Goal: Task Accomplishment & Management: Use online tool/utility

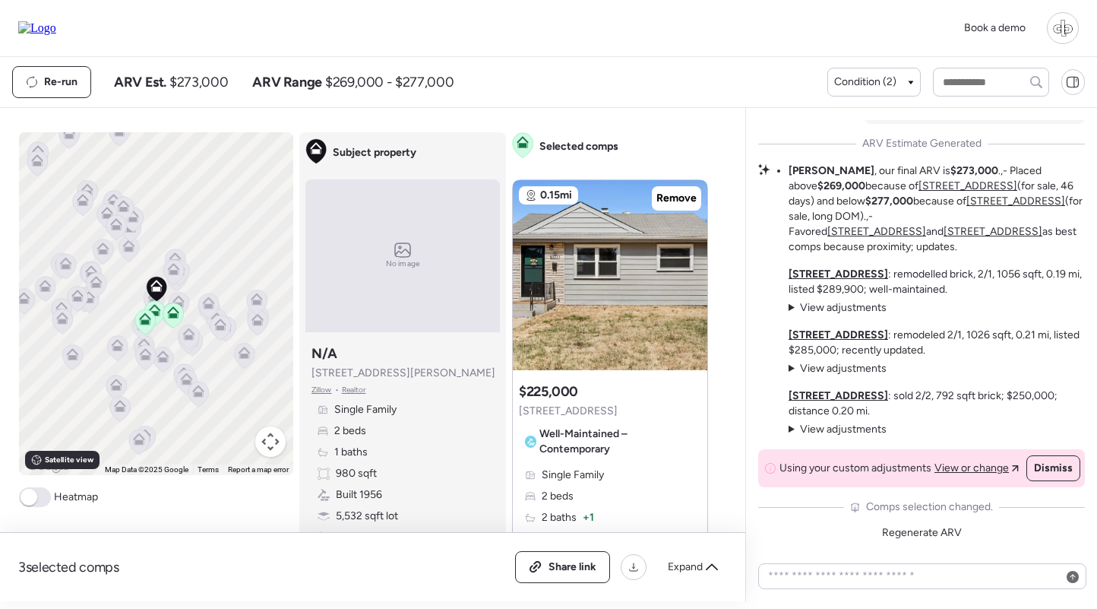
click at [44, 11] on div "Book a demo" at bounding box center [548, 28] width 1097 height 57
click at [44, 21] on img at bounding box center [37, 28] width 38 height 14
click at [971, 85] on input "text" at bounding box center [991, 81] width 102 height 21
type input "****"
click at [968, 117] on span "[STREET_ADDRESS][PERSON_NAME]" at bounding box center [990, 118] width 103 height 30
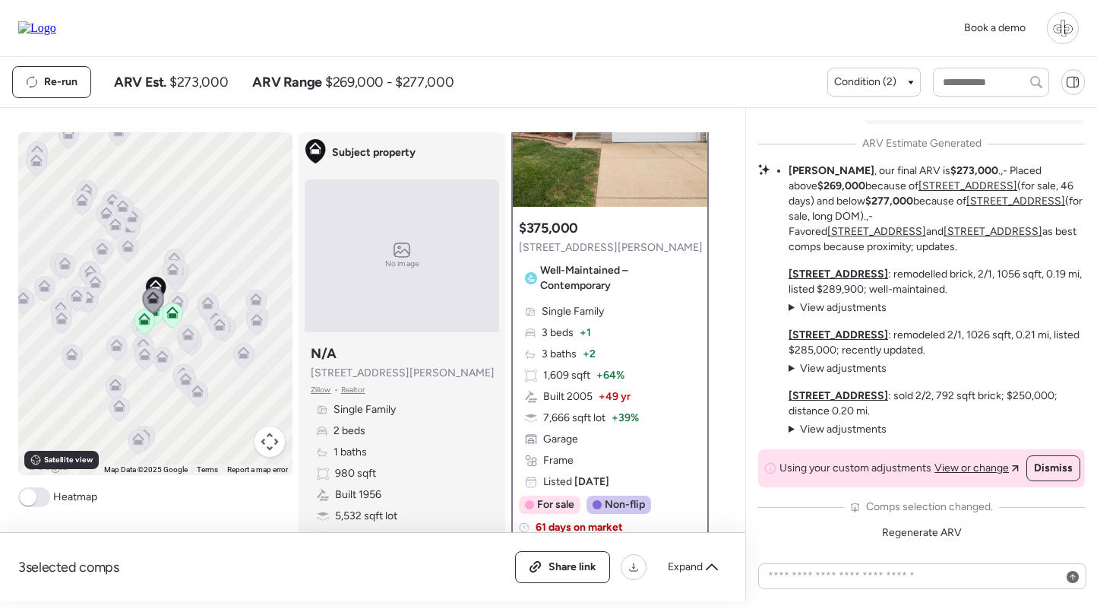
scroll to position [144, 0]
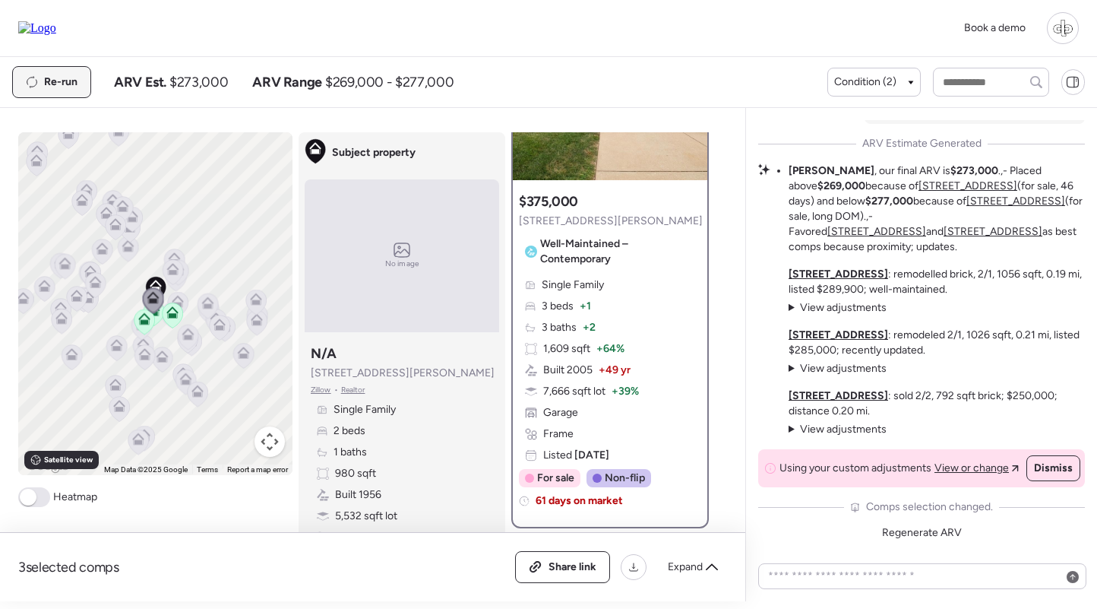
click at [49, 78] on span "Re-run" at bounding box center [60, 81] width 33 height 15
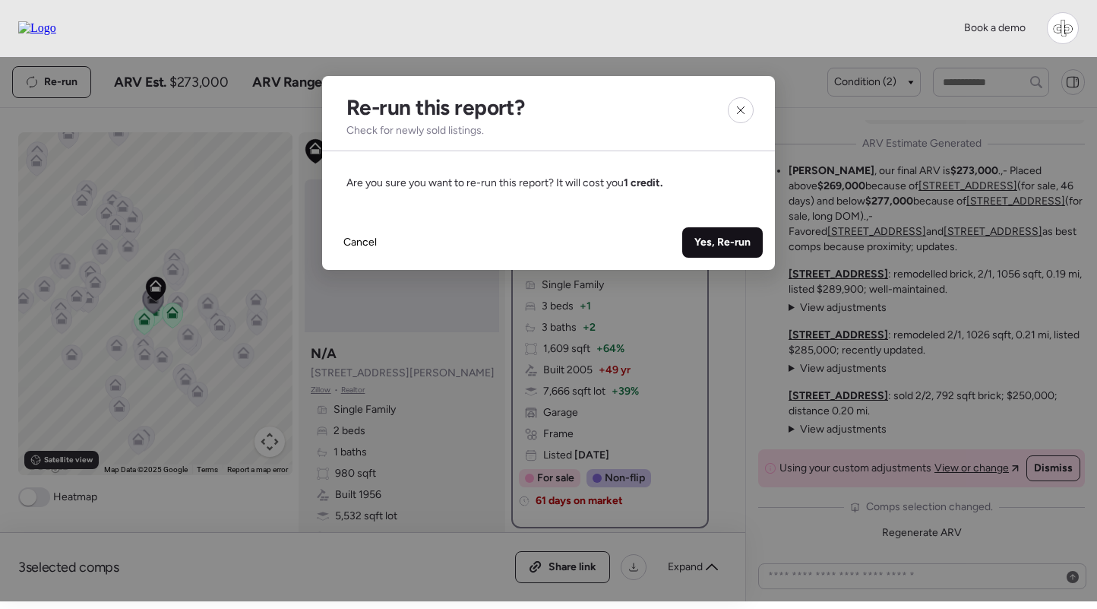
click at [737, 237] on span "Yes, Re-run" at bounding box center [723, 242] width 56 height 15
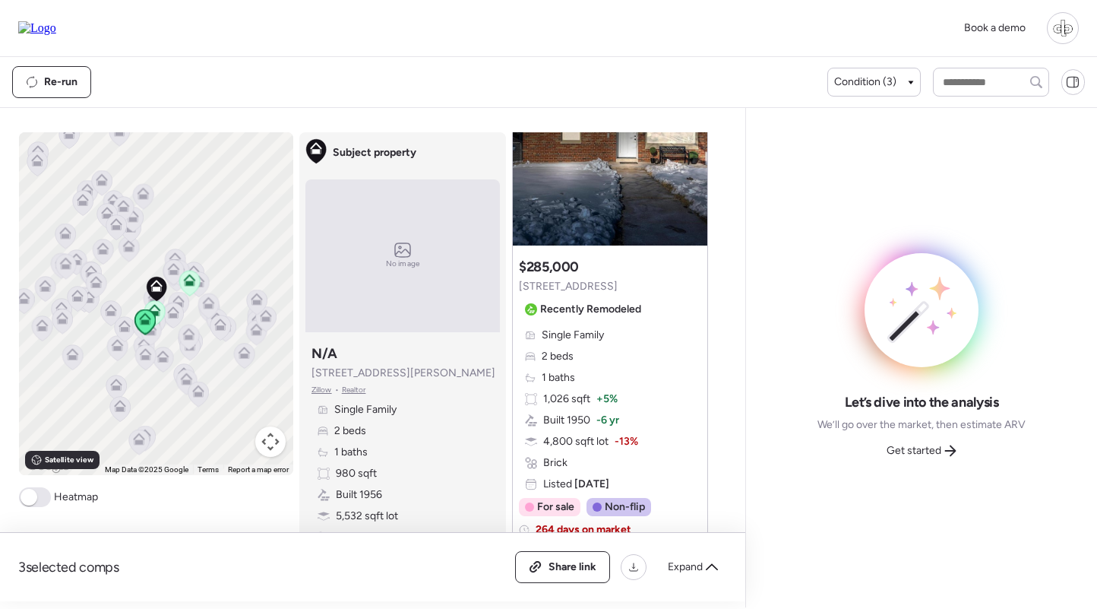
scroll to position [229, 0]
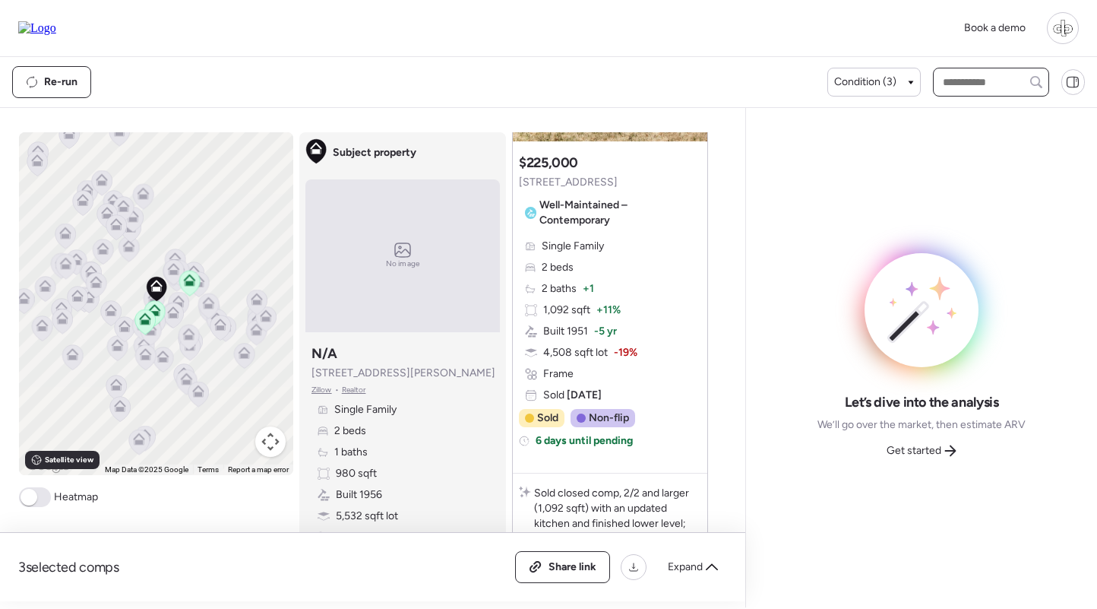
click at [979, 80] on input "text" at bounding box center [991, 81] width 102 height 21
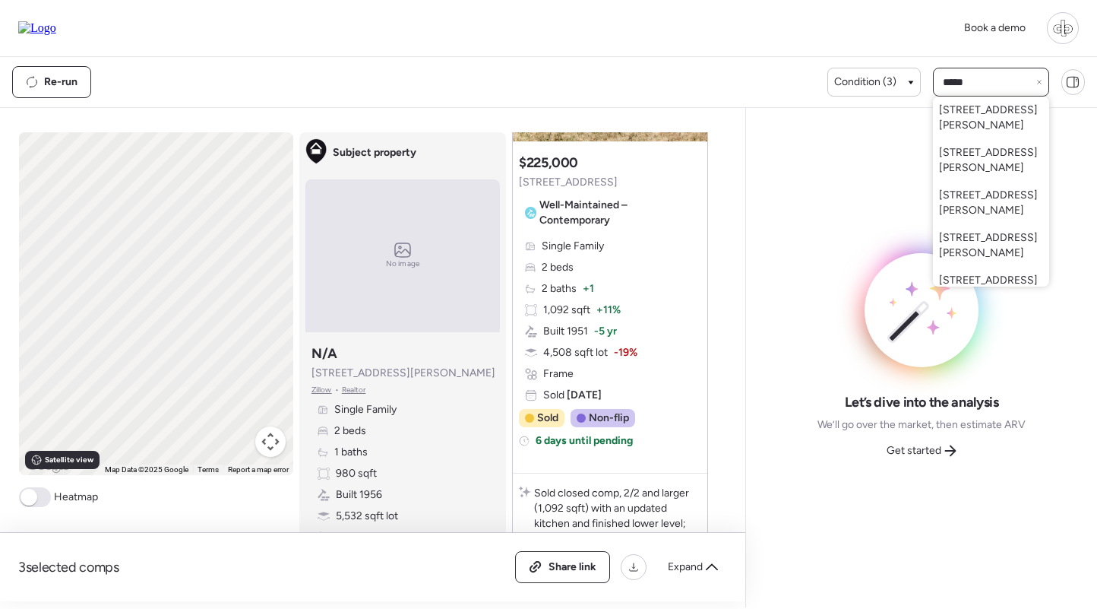
type input "******"
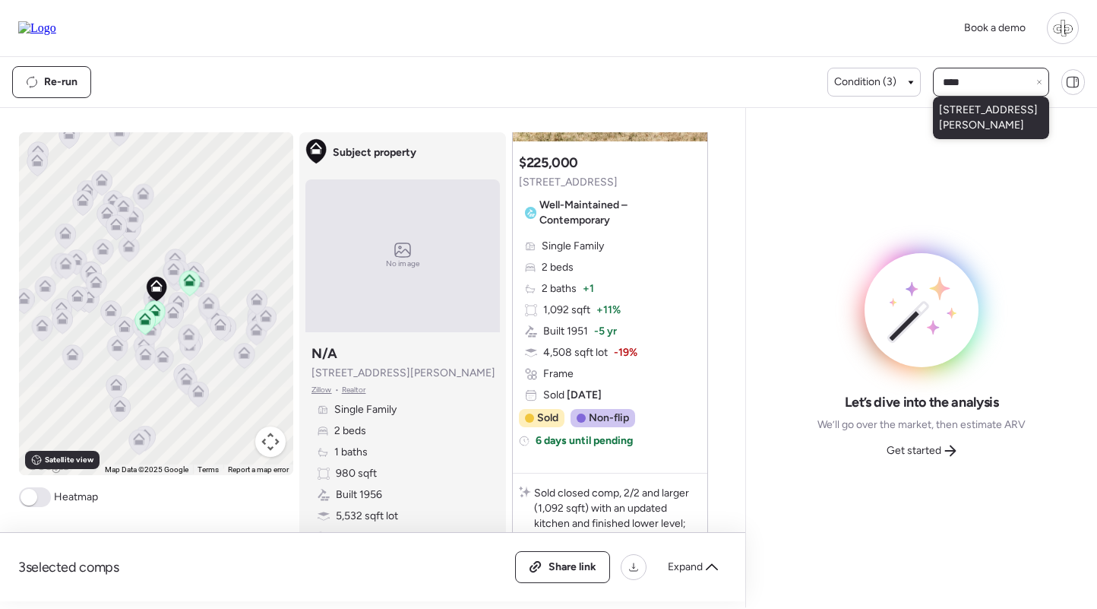
type input "****"
click at [982, 134] on div "[STREET_ADDRESS][PERSON_NAME]" at bounding box center [991, 118] width 116 height 43
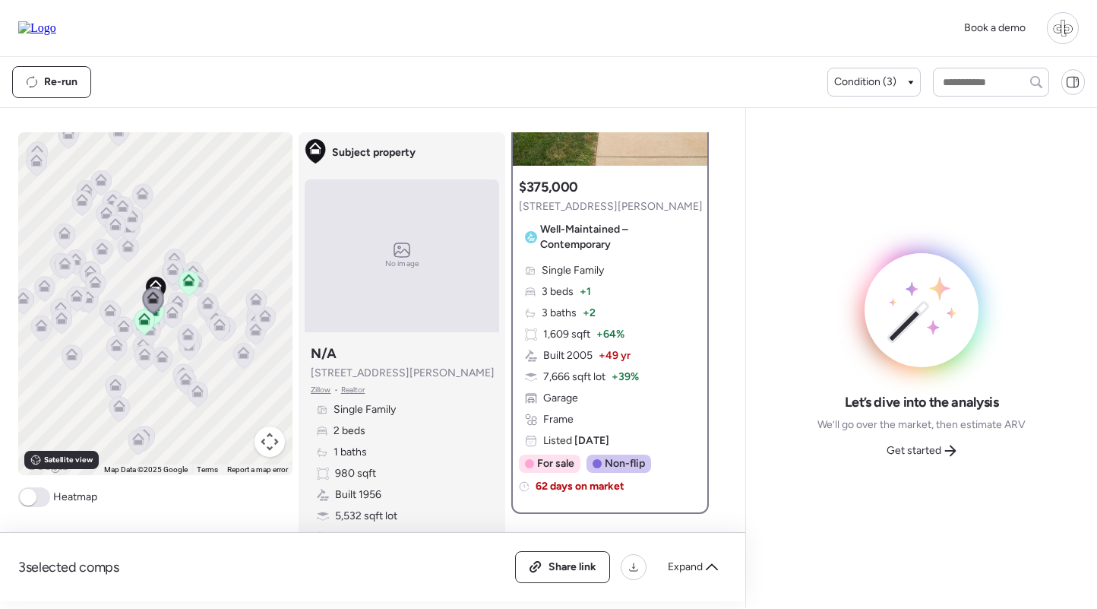
scroll to position [142, 0]
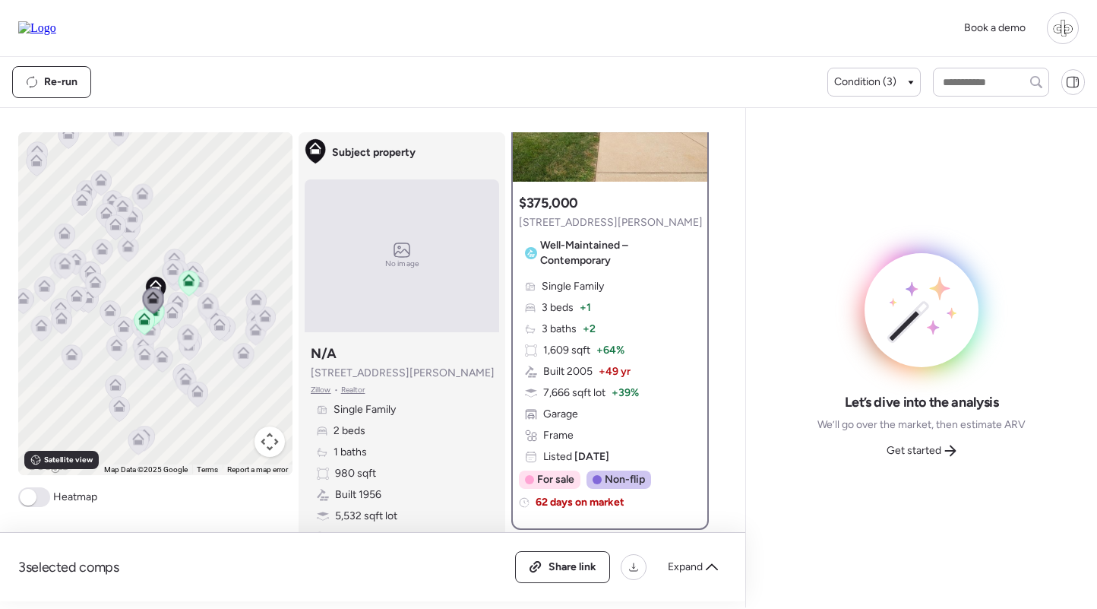
click at [589, 322] on span "+ 2" at bounding box center [589, 328] width 13 height 15
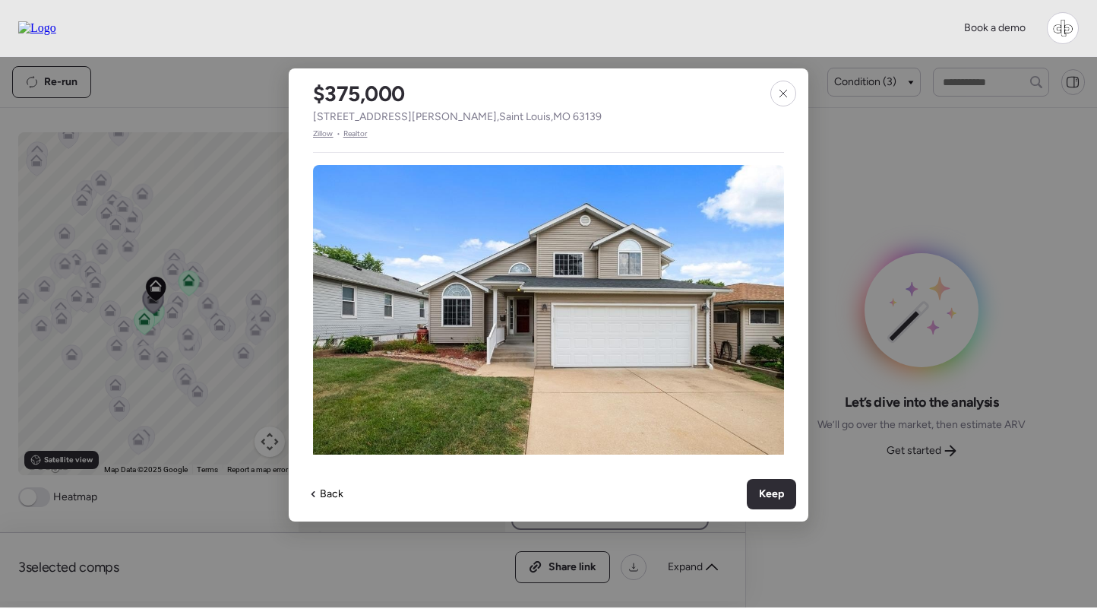
click at [325, 135] on span "Zillow" at bounding box center [323, 134] width 21 height 12
click at [790, 97] on div at bounding box center [784, 94] width 26 height 26
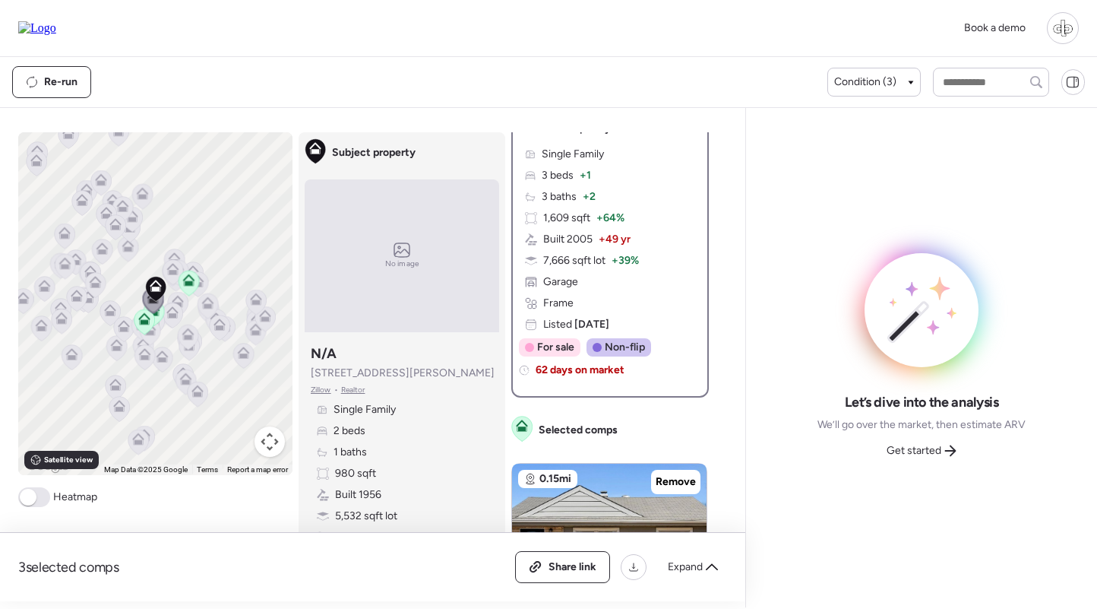
scroll to position [276, 0]
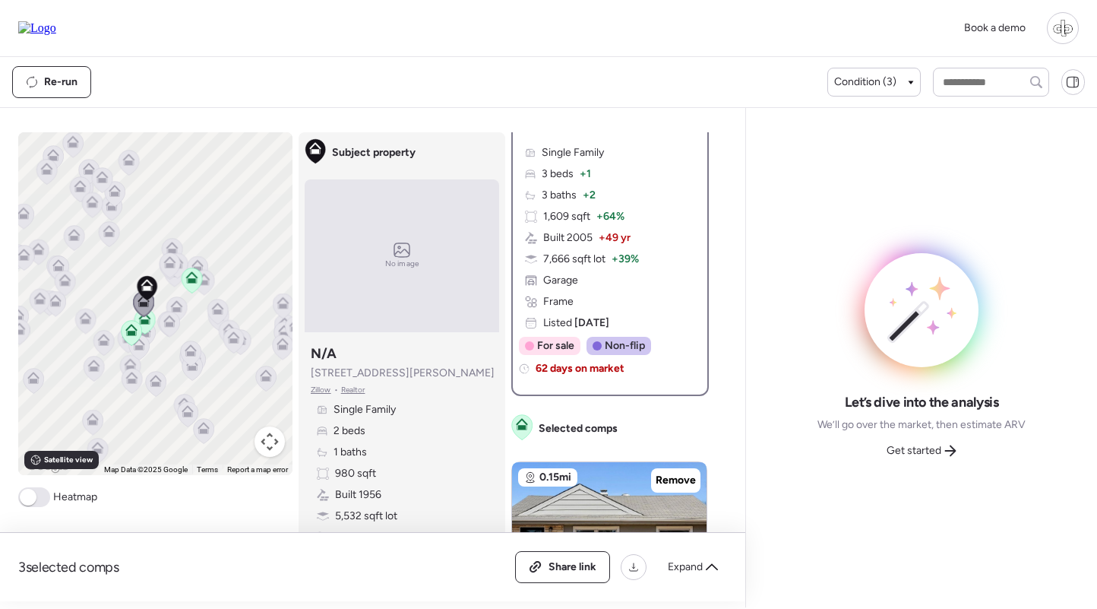
click at [169, 328] on icon at bounding box center [169, 324] width 21 height 25
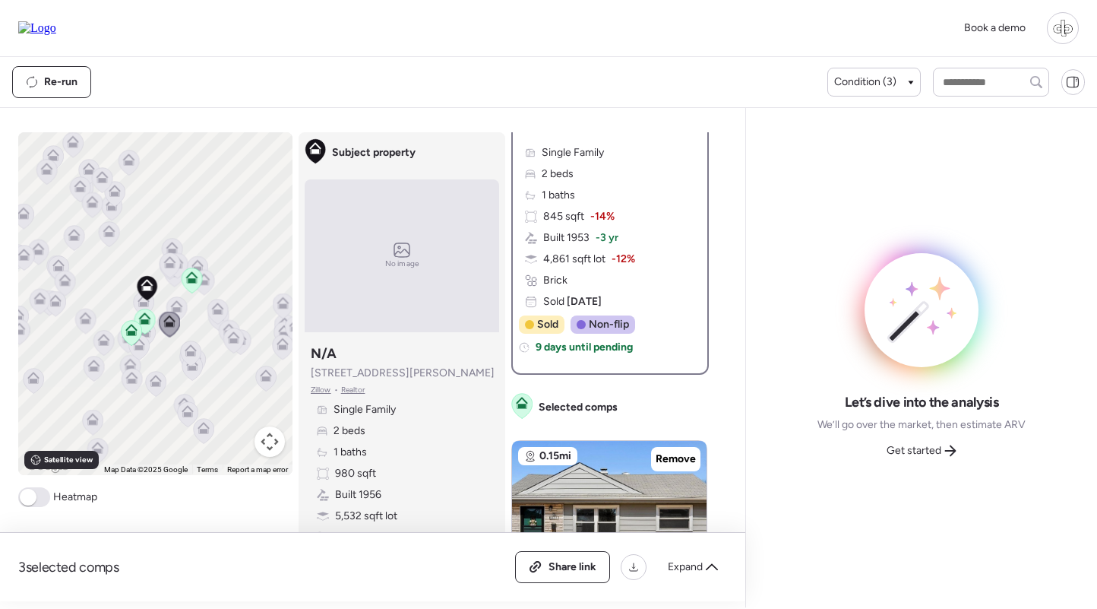
scroll to position [0, 0]
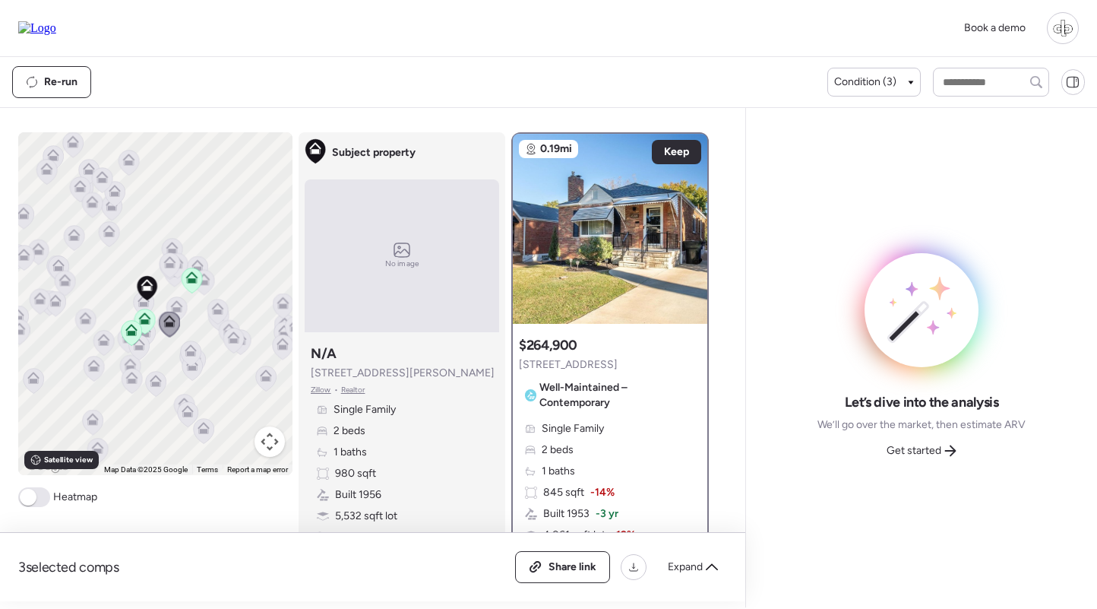
click at [178, 302] on icon at bounding box center [176, 306] width 12 height 12
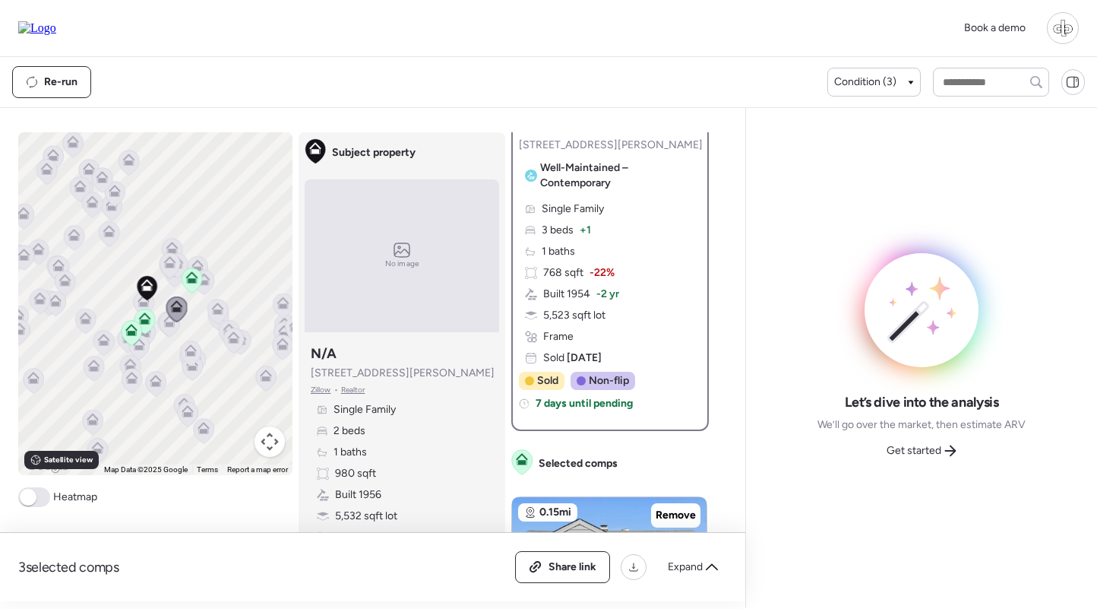
scroll to position [220, 0]
click at [174, 328] on icon at bounding box center [169, 324] width 21 height 25
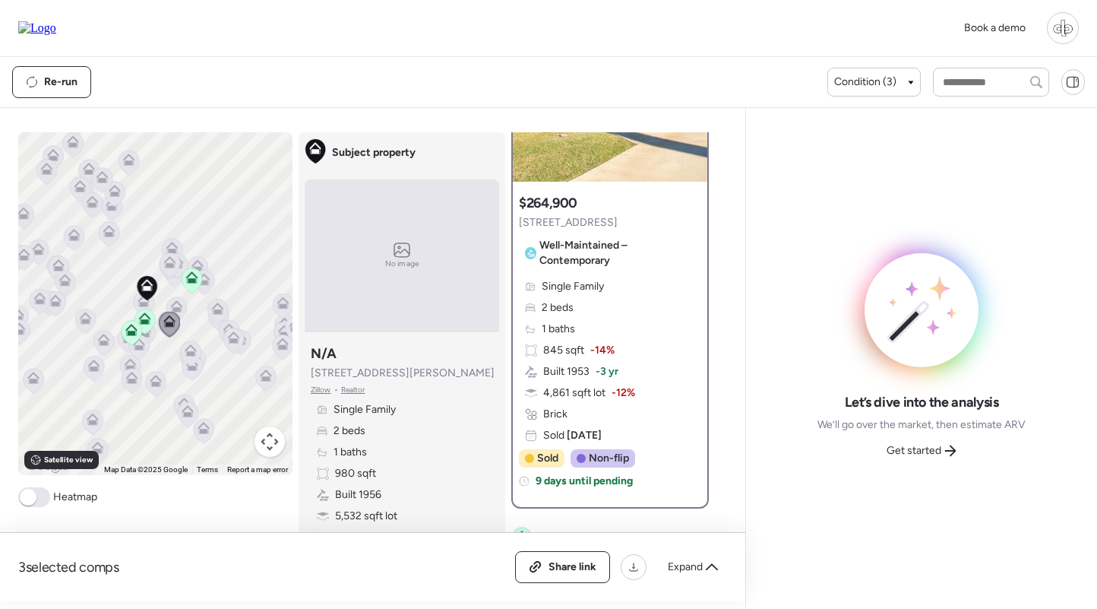
scroll to position [167, 0]
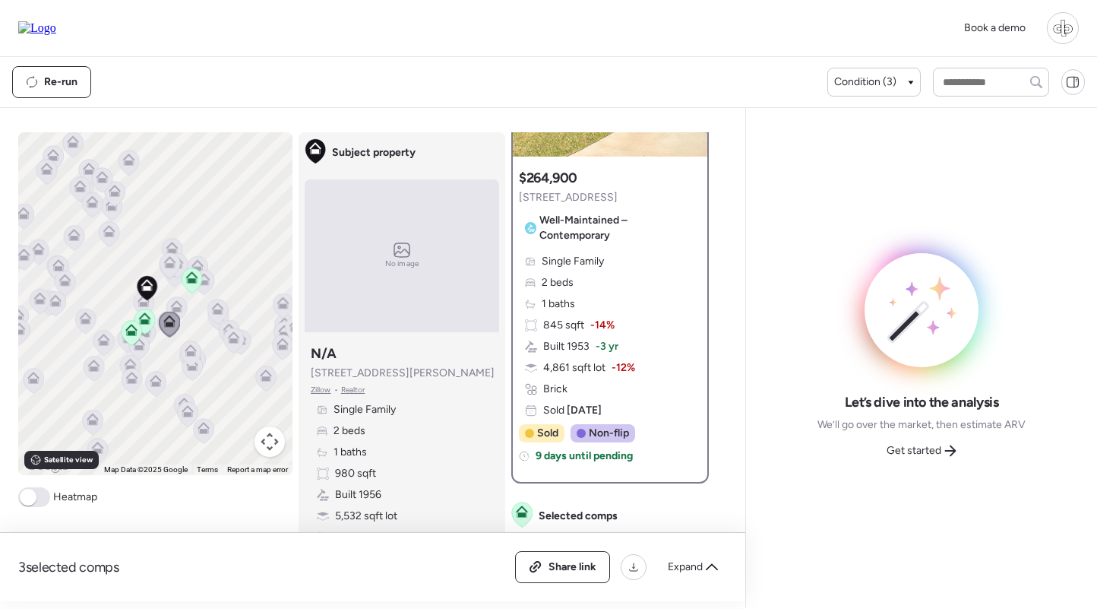
click at [211, 279] on icon at bounding box center [204, 282] width 21 height 25
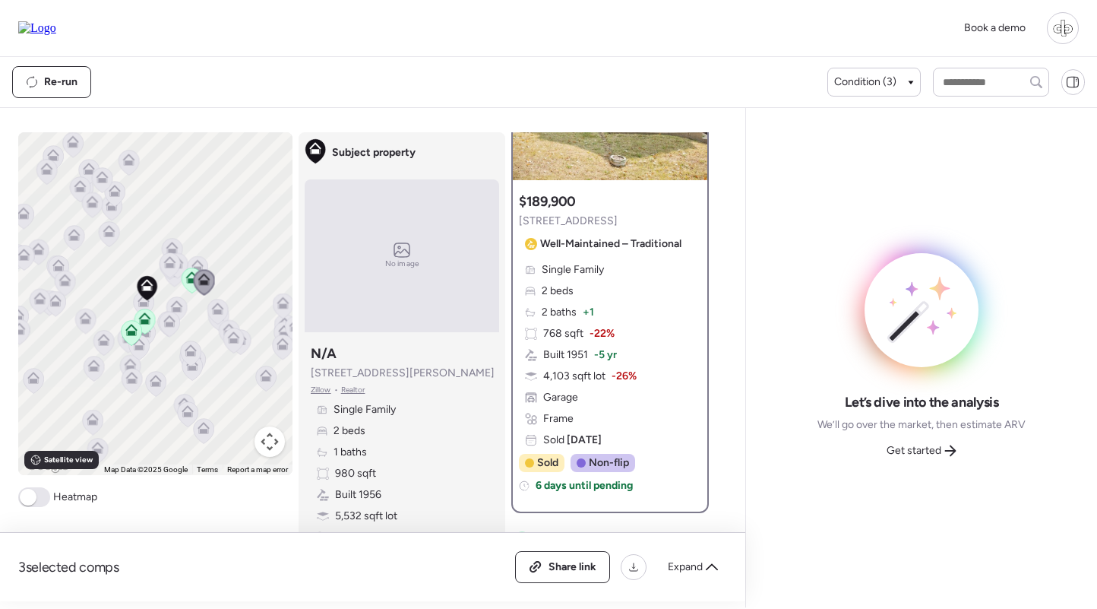
scroll to position [194, 0]
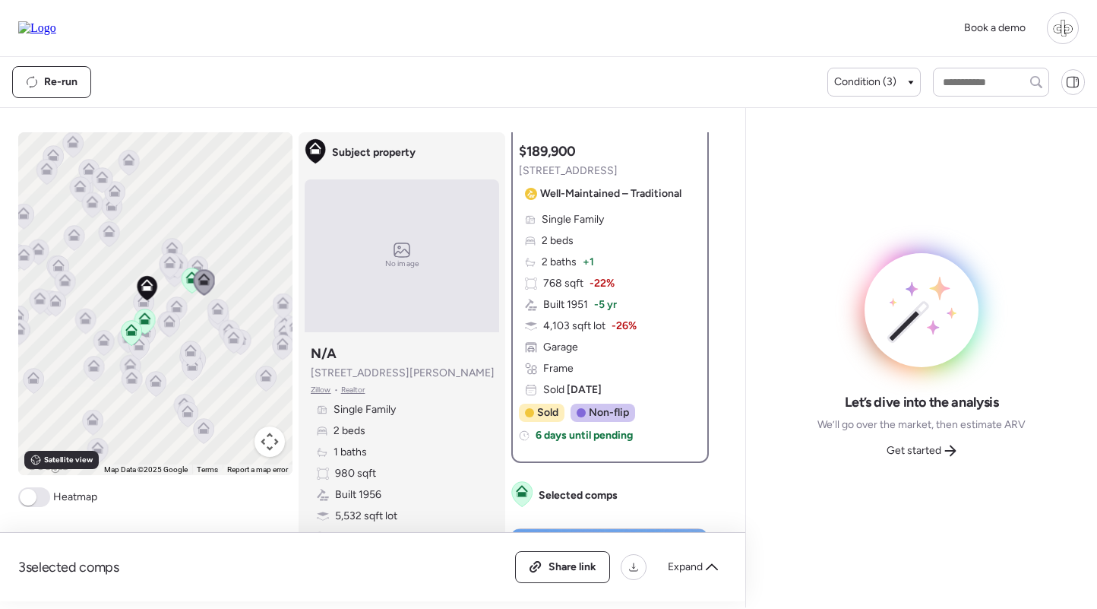
click at [224, 314] on icon at bounding box center [217, 311] width 21 height 25
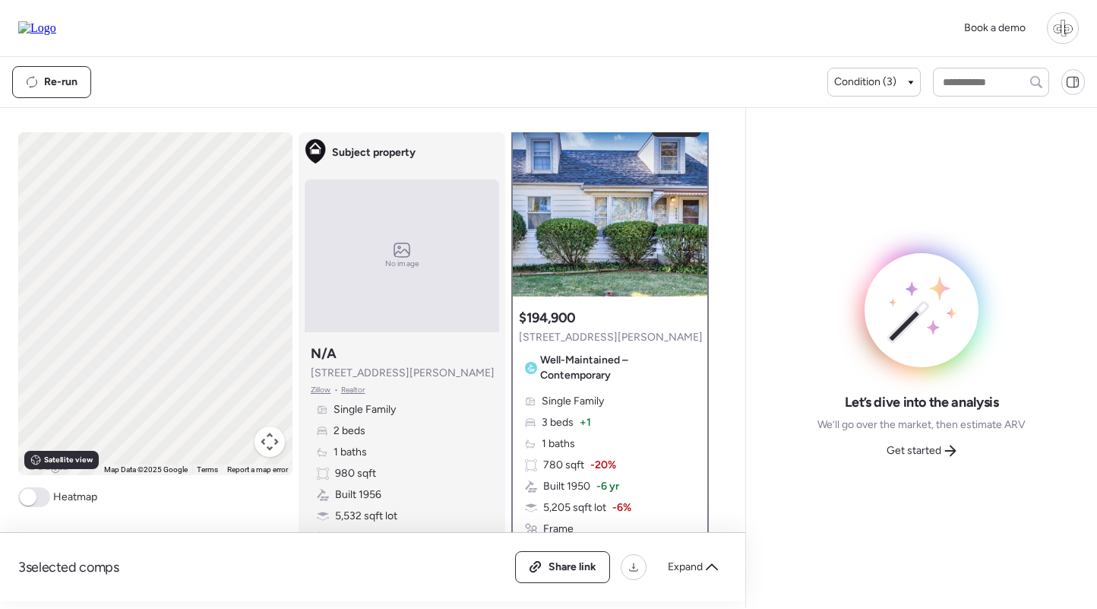
scroll to position [0, 0]
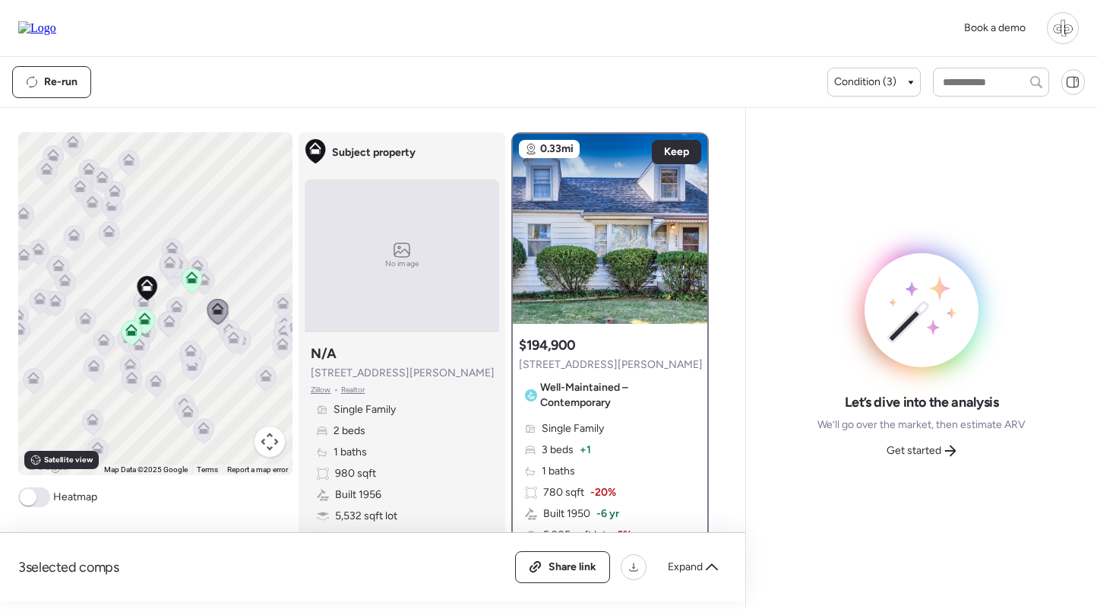
click at [154, 375] on icon at bounding box center [156, 381] width 12 height 12
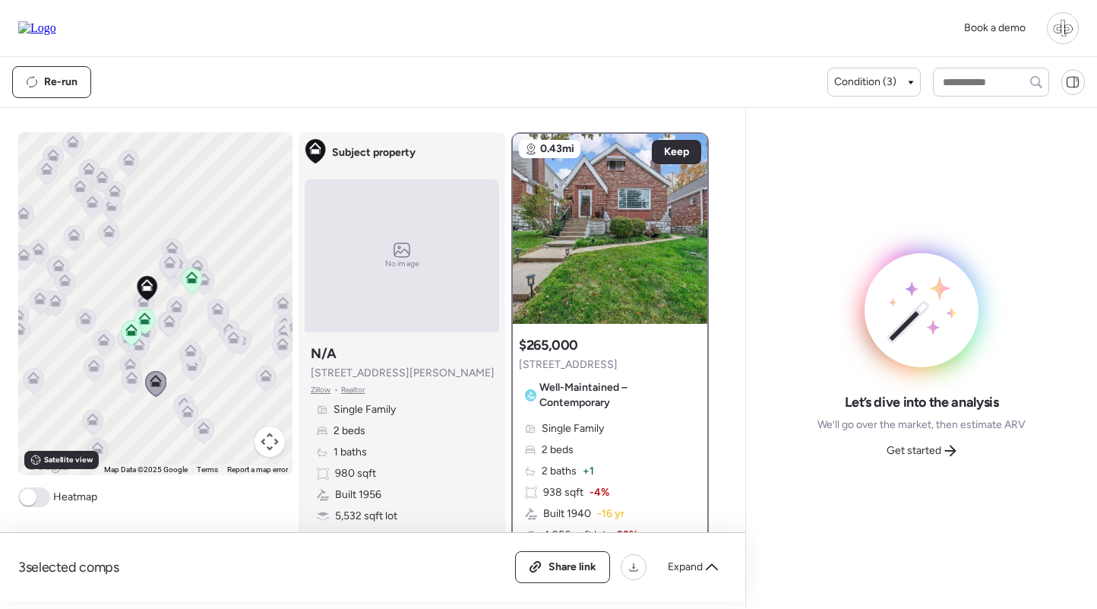
click at [126, 378] on icon at bounding box center [130, 375] width 11 height 7
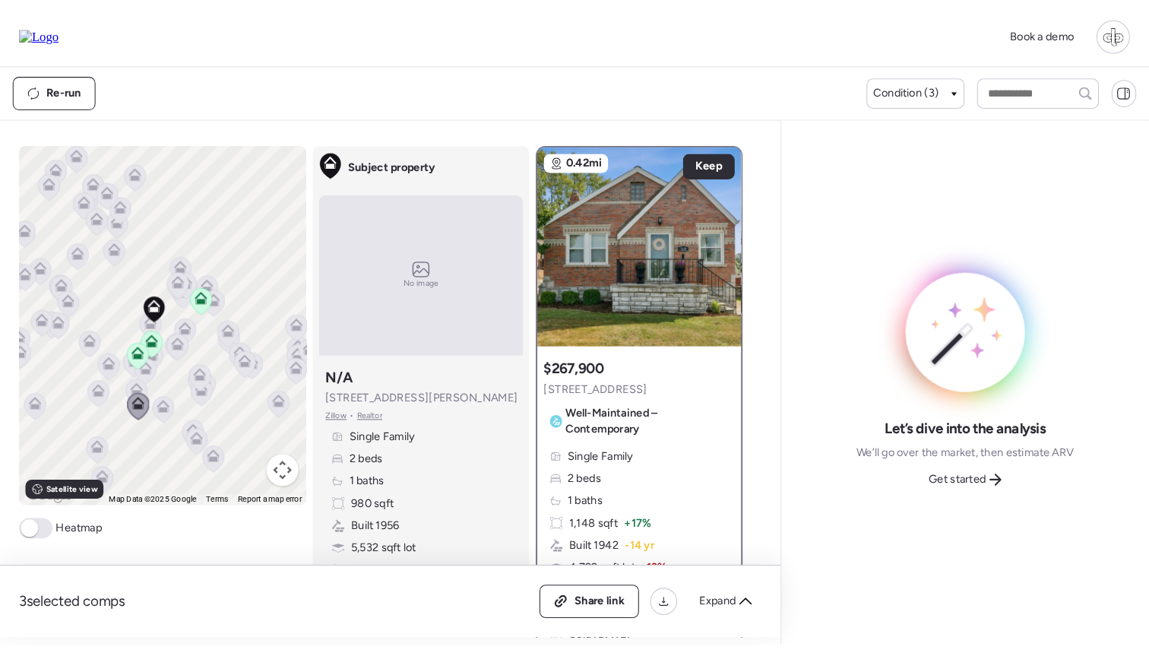
scroll to position [147, 0]
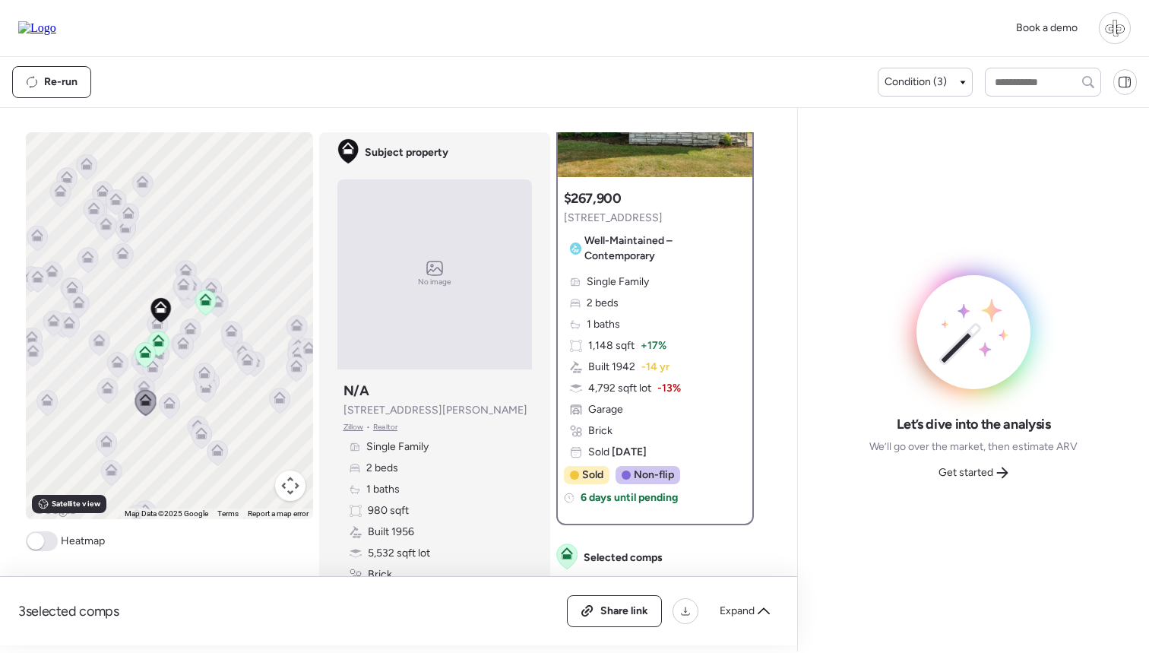
click at [169, 405] on icon at bounding box center [169, 406] width 10 height 5
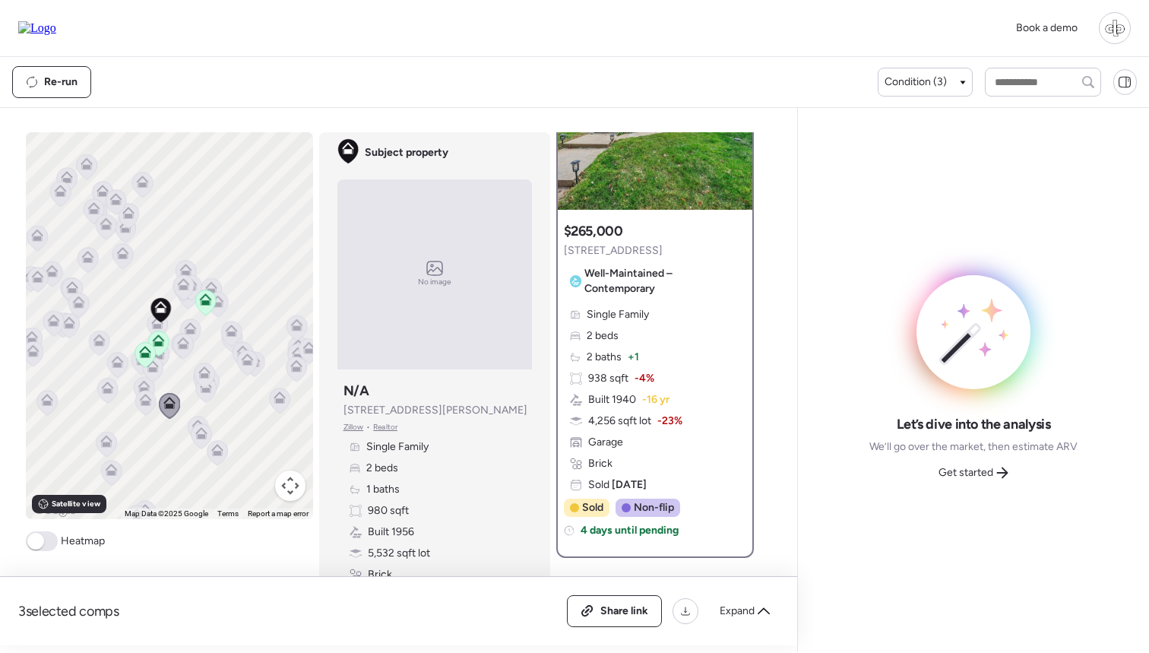
scroll to position [115, 0]
click at [103, 397] on icon at bounding box center [107, 390] width 21 height 25
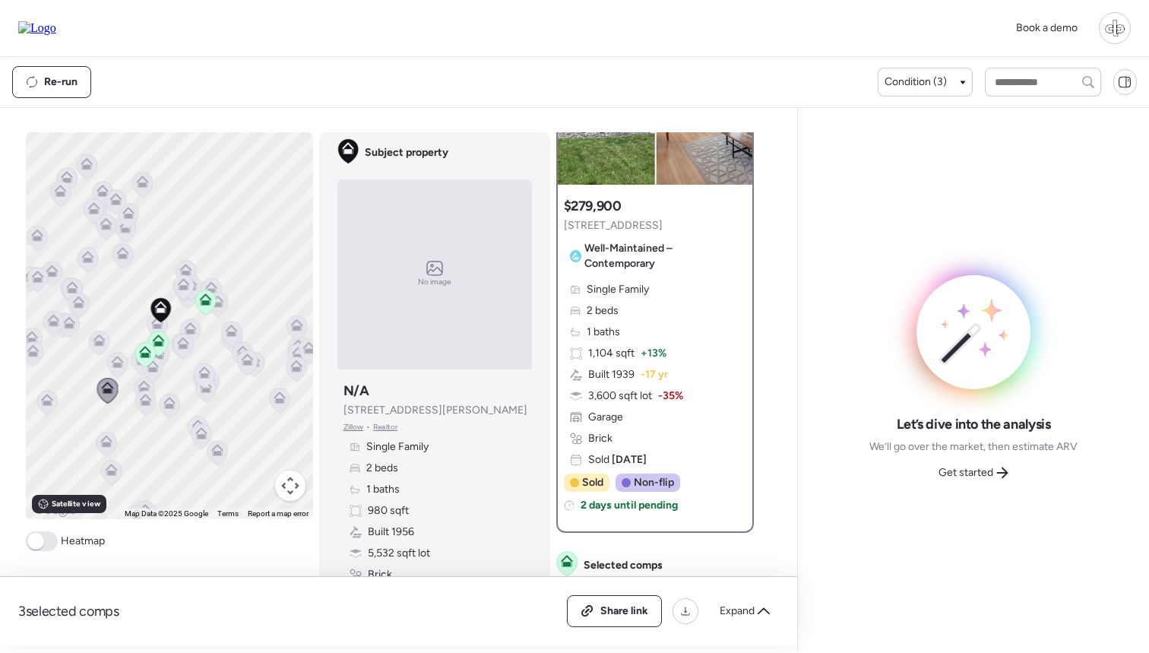
scroll to position [152, 0]
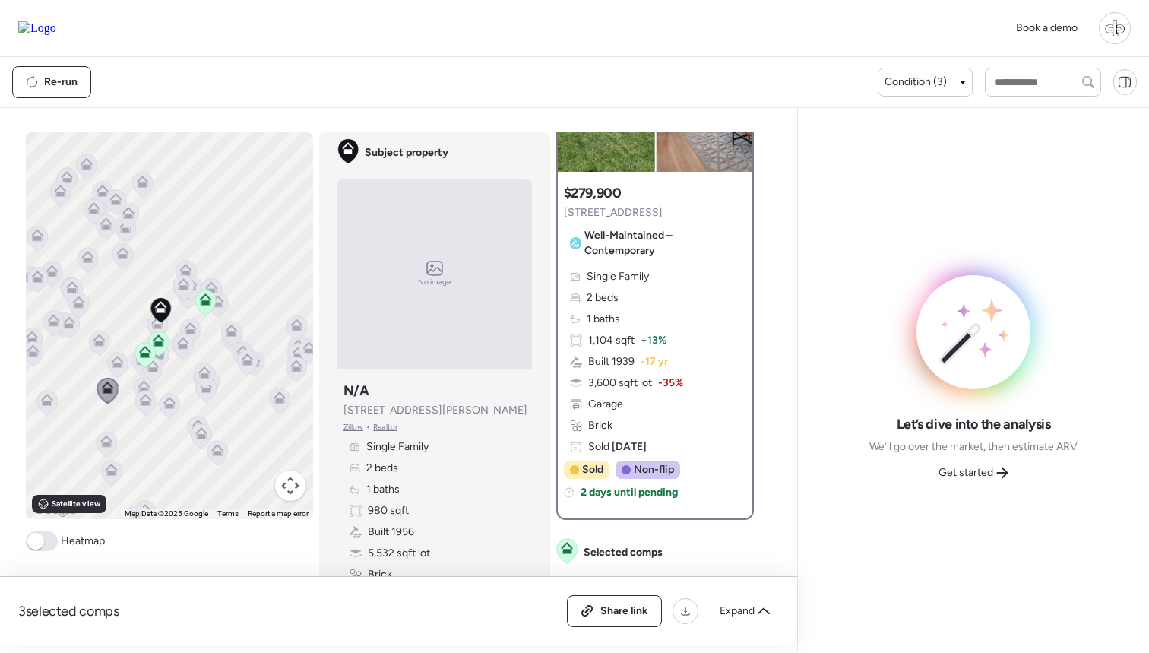
click at [41, 396] on icon at bounding box center [47, 400] width 12 height 12
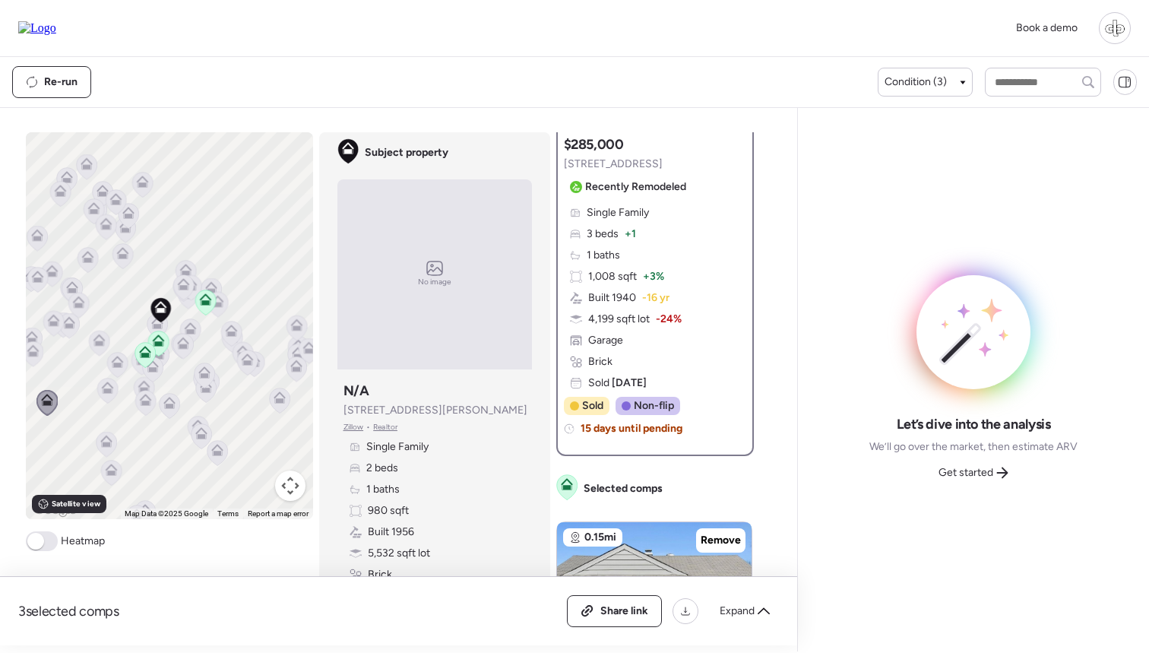
scroll to position [229, 0]
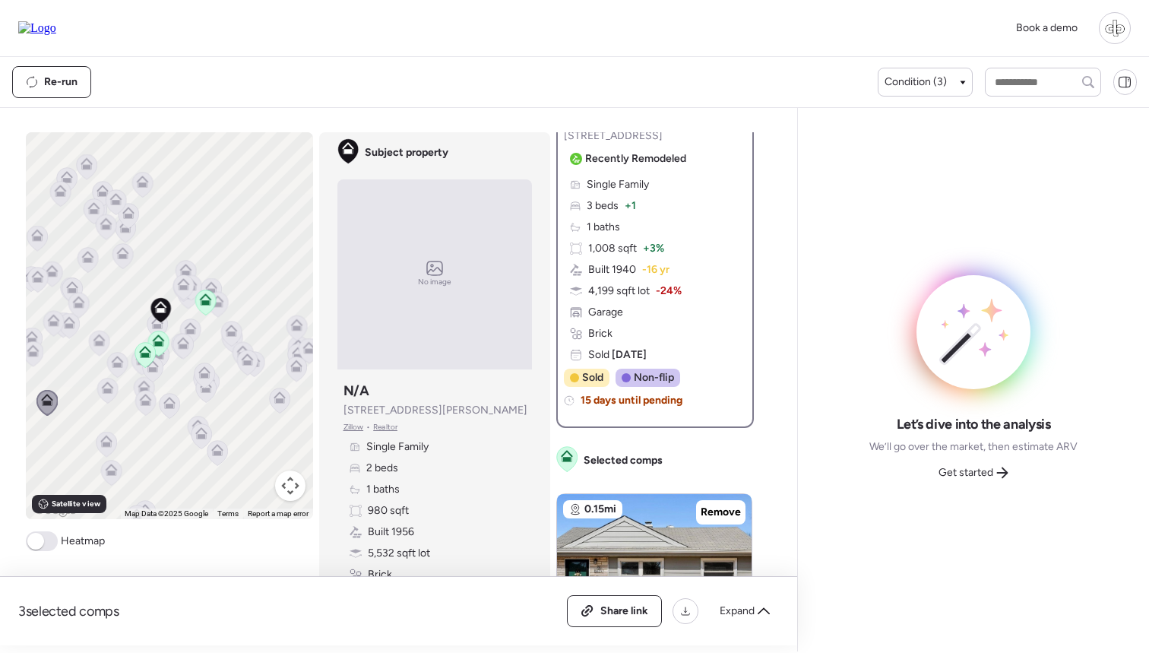
click at [970, 459] on div "Let’s dive into the analysis We’ll go over the market, then estimate ARV Get st…" at bounding box center [973, 450] width 208 height 70
click at [970, 470] on span "Get started" at bounding box center [966, 472] width 55 height 15
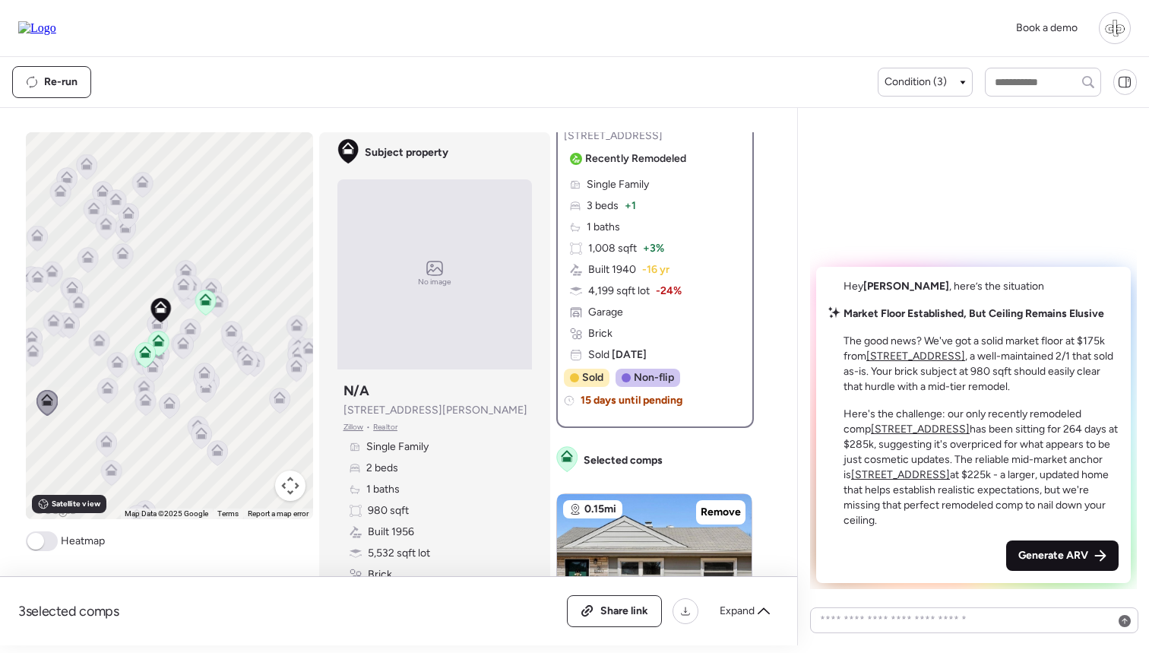
click at [1054, 558] on span "Generate ARV" at bounding box center [1053, 555] width 70 height 15
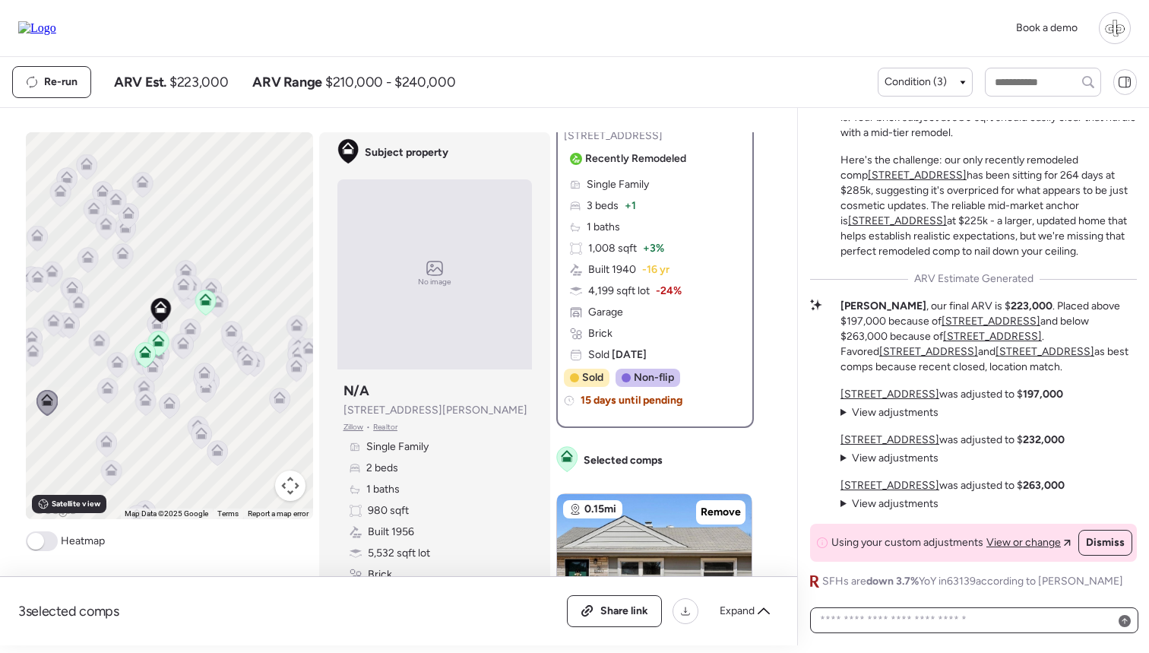
click at [939, 608] on textarea at bounding box center [974, 619] width 315 height 21
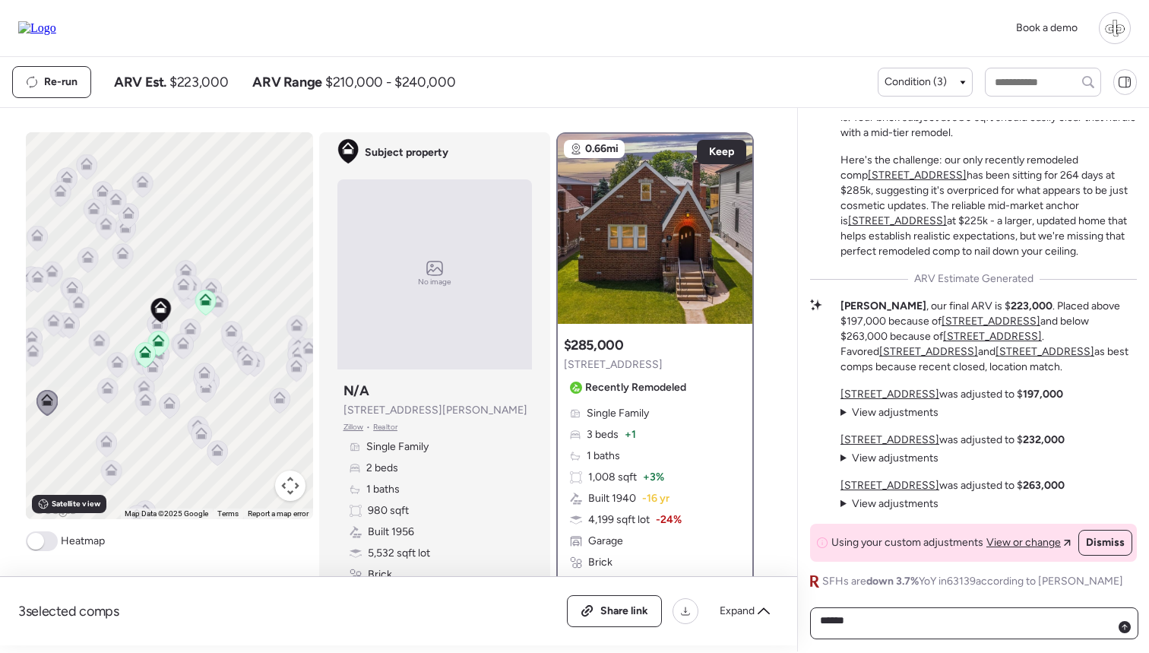
scroll to position [0, 0]
type textarea "**********"
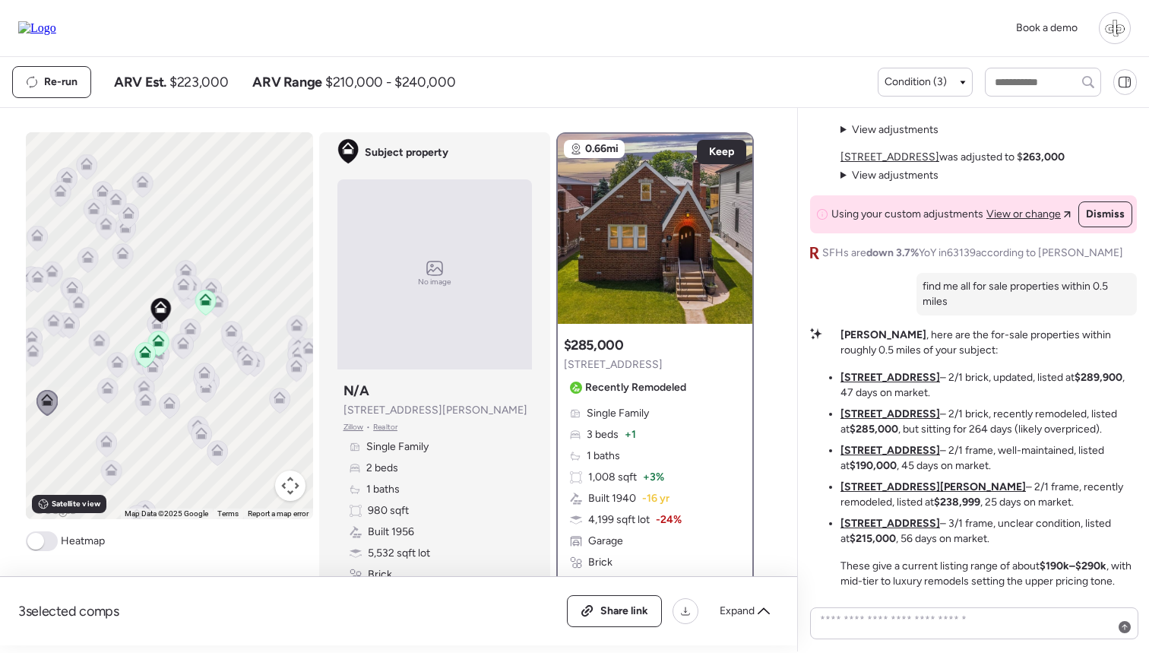
click at [872, 377] on u "[STREET_ADDRESS]" at bounding box center [891, 377] width 100 height 13
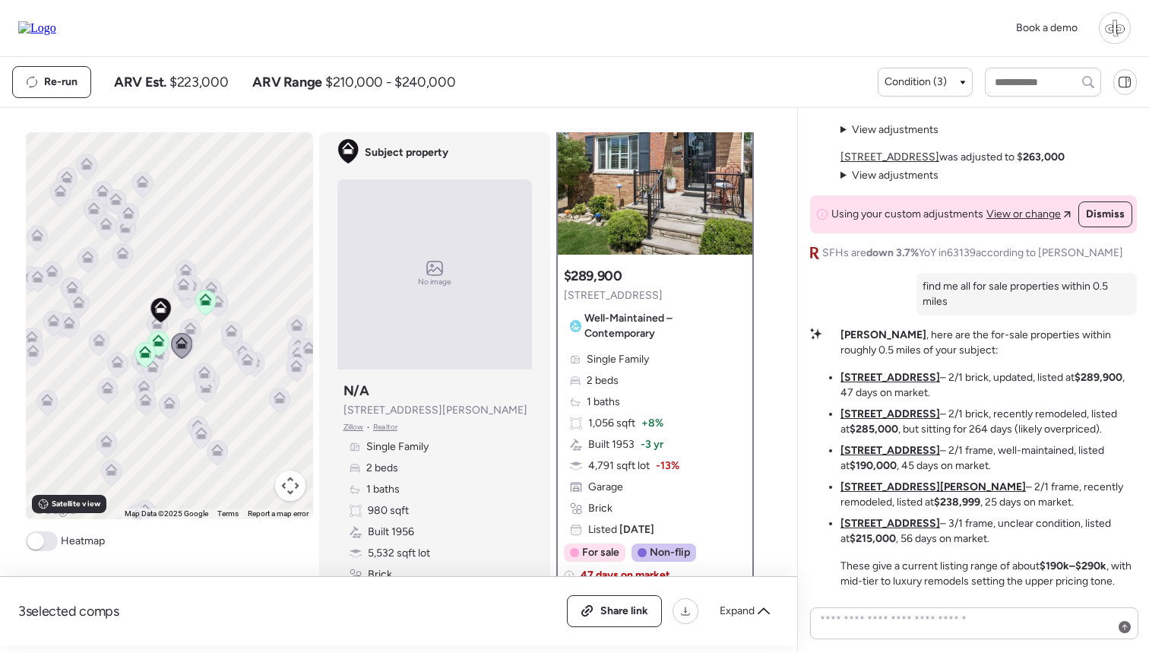
scroll to position [53, 0]
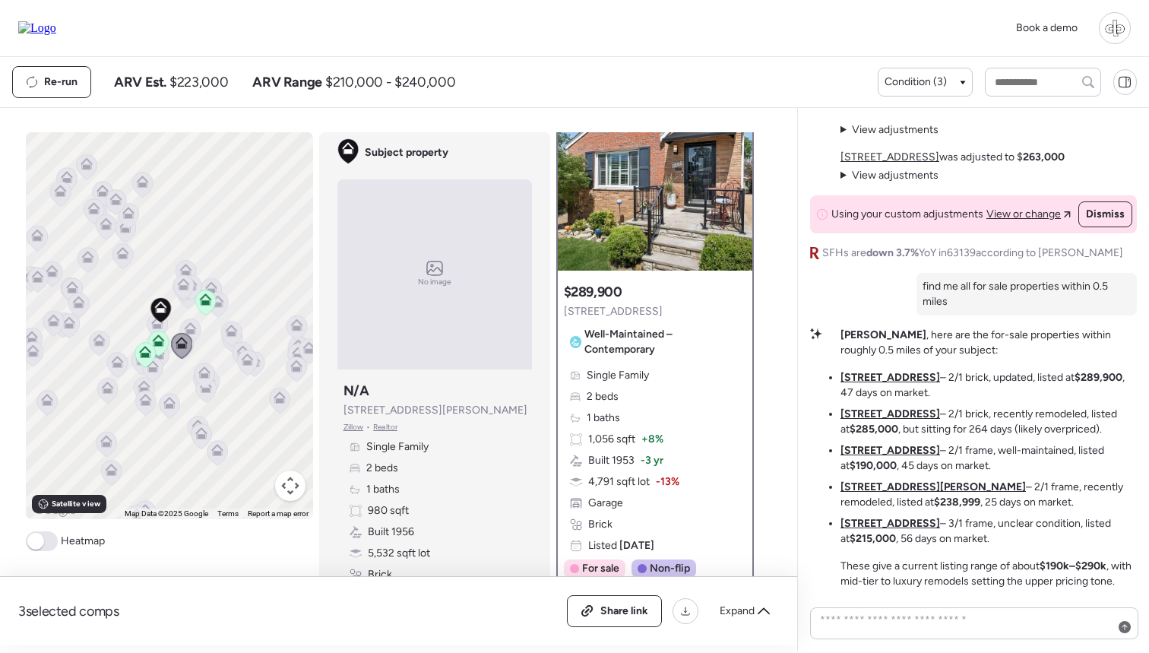
click at [672, 423] on div "Single Family 2 beds 1 baths 1,056 sqft + 8% Built 1953 -3 yr 4,791 sqft lot -1…" at bounding box center [655, 460] width 182 height 185
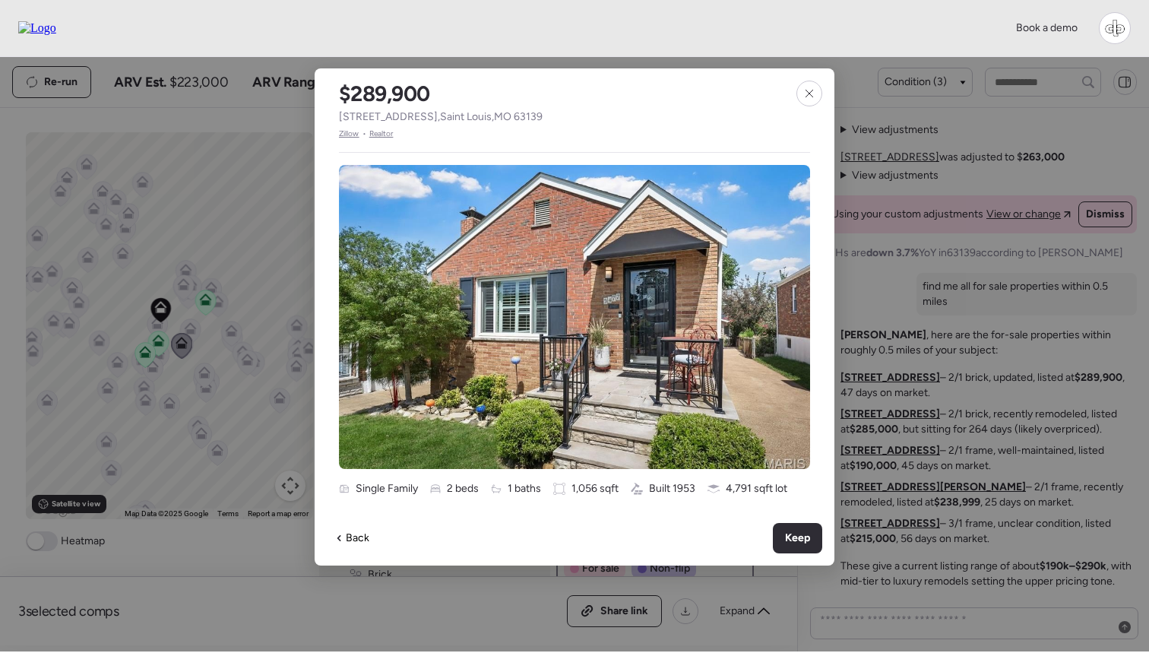
click at [350, 135] on span "Zillow" at bounding box center [349, 134] width 21 height 12
click at [812, 99] on icon at bounding box center [809, 93] width 12 height 12
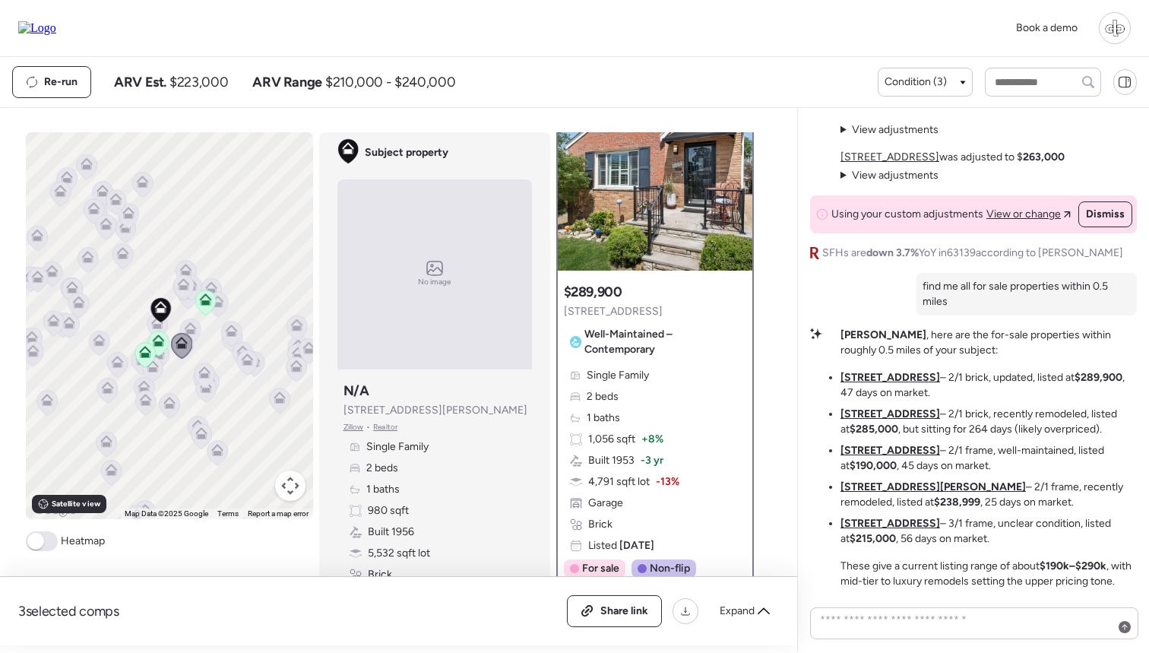
click at [898, 417] on u "[STREET_ADDRESS]" at bounding box center [891, 413] width 100 height 13
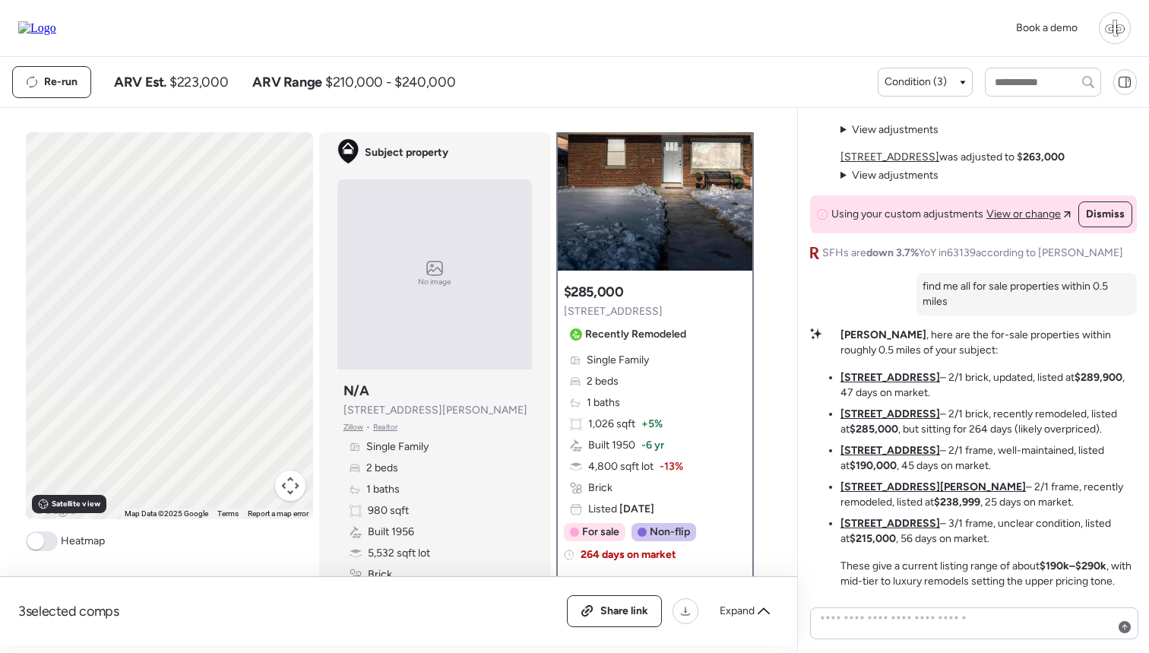
scroll to position [0, 0]
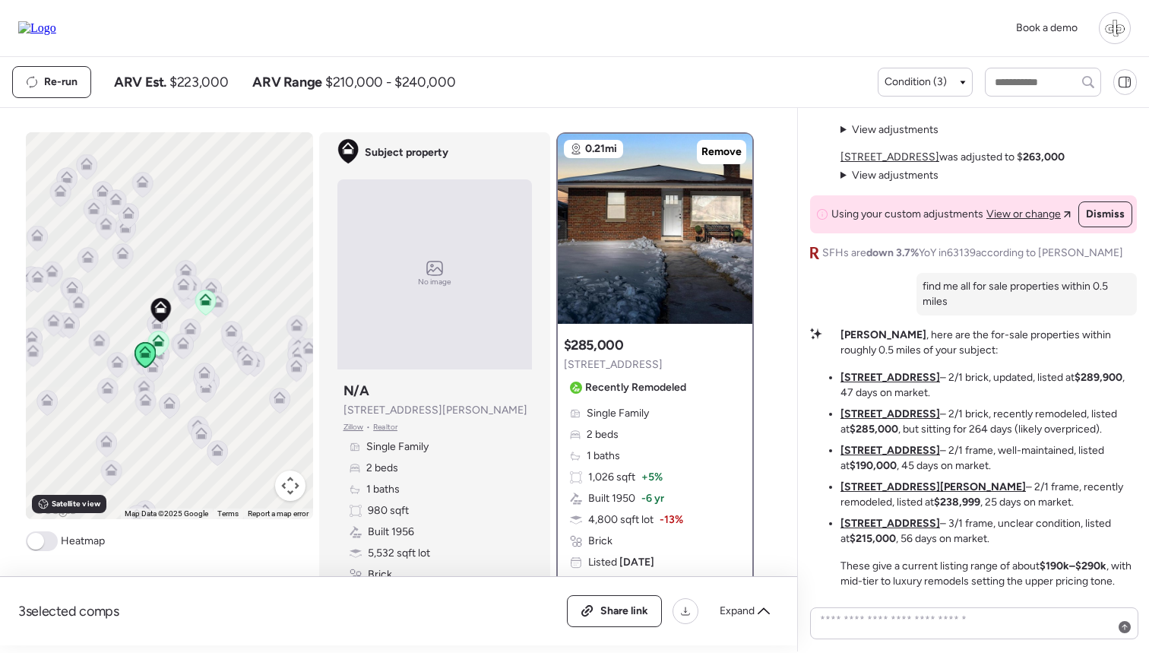
click at [660, 419] on div "Single Family 2 beds 1 baths 1,026 sqft + 5% Built 1950 -6 yr 4,800 sqft lot -1…" at bounding box center [655, 488] width 182 height 164
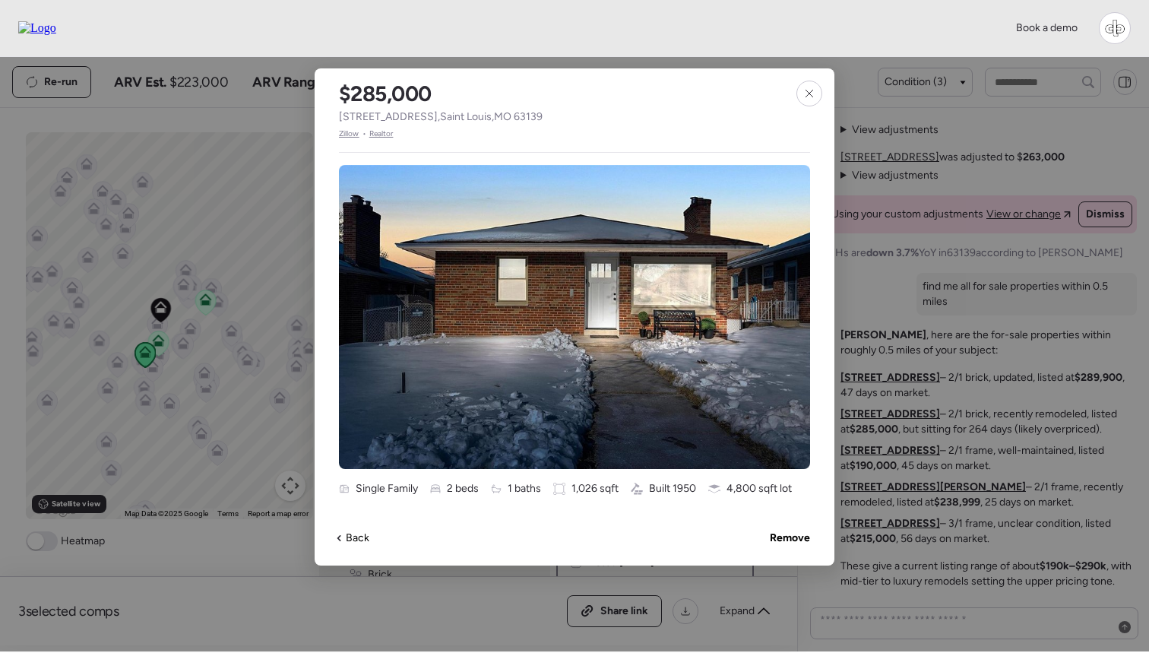
click at [350, 135] on span "Zillow" at bounding box center [349, 134] width 21 height 12
click at [803, 90] on icon at bounding box center [809, 93] width 12 height 12
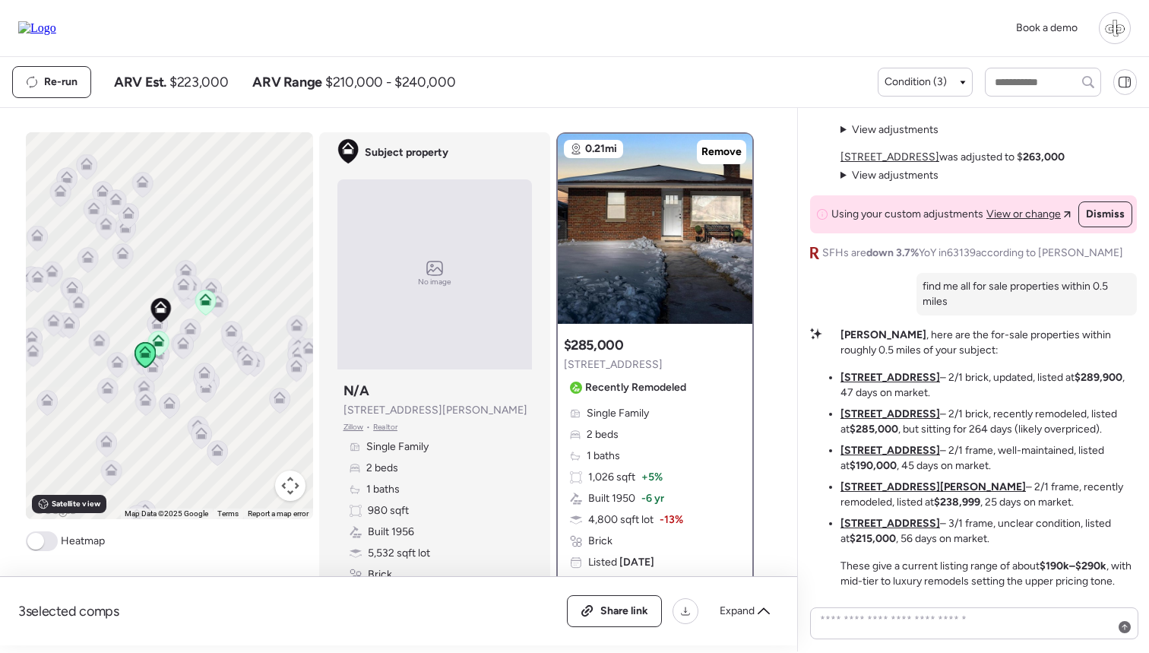
click at [860, 451] on u "[STREET_ADDRESS]" at bounding box center [891, 450] width 100 height 13
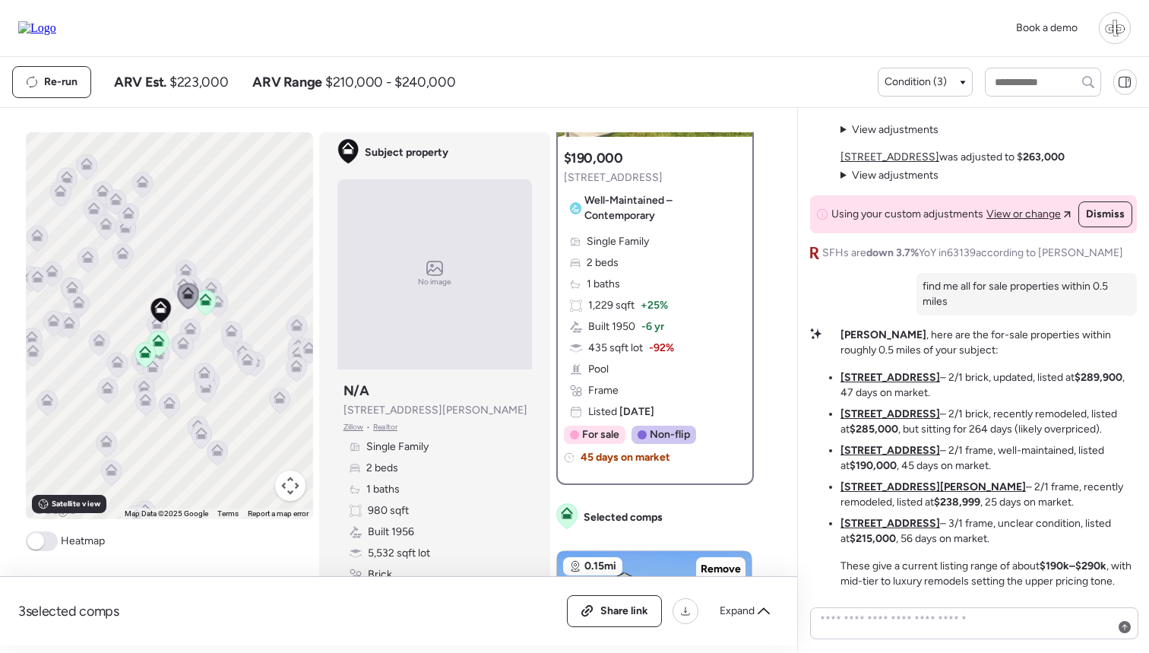
scroll to position [114, 0]
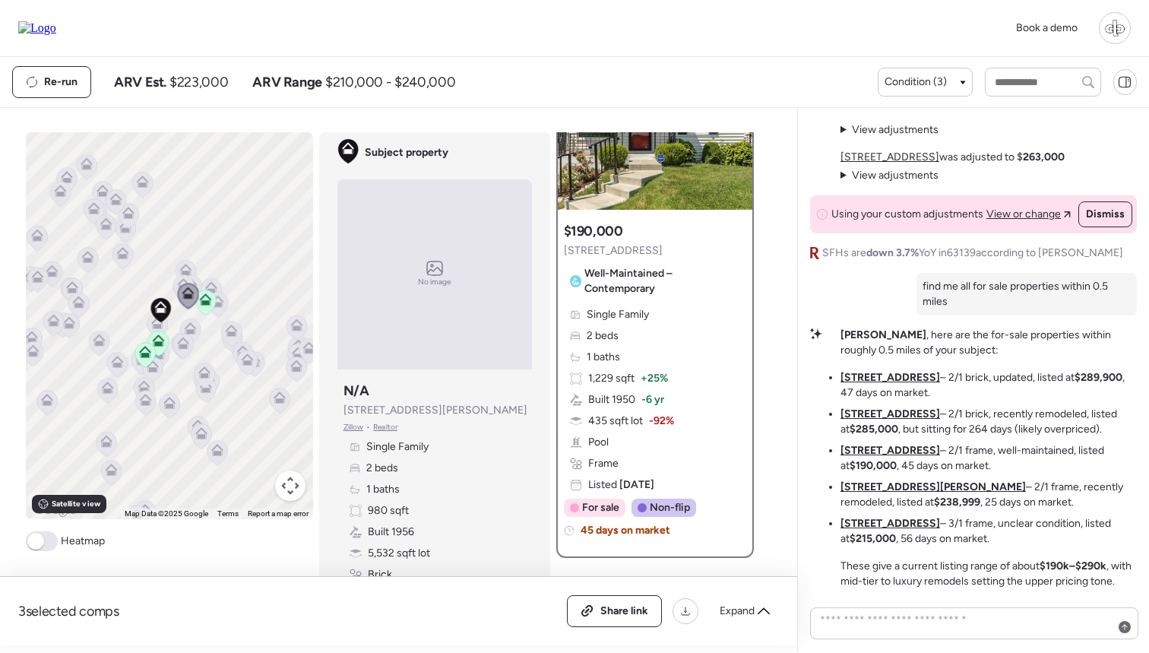
click at [664, 391] on div "Single Family 2 beds 1 baths 1,229 sqft + 25% Built 1950 -6 yr 435 sqft lot -92…" at bounding box center [655, 399] width 182 height 185
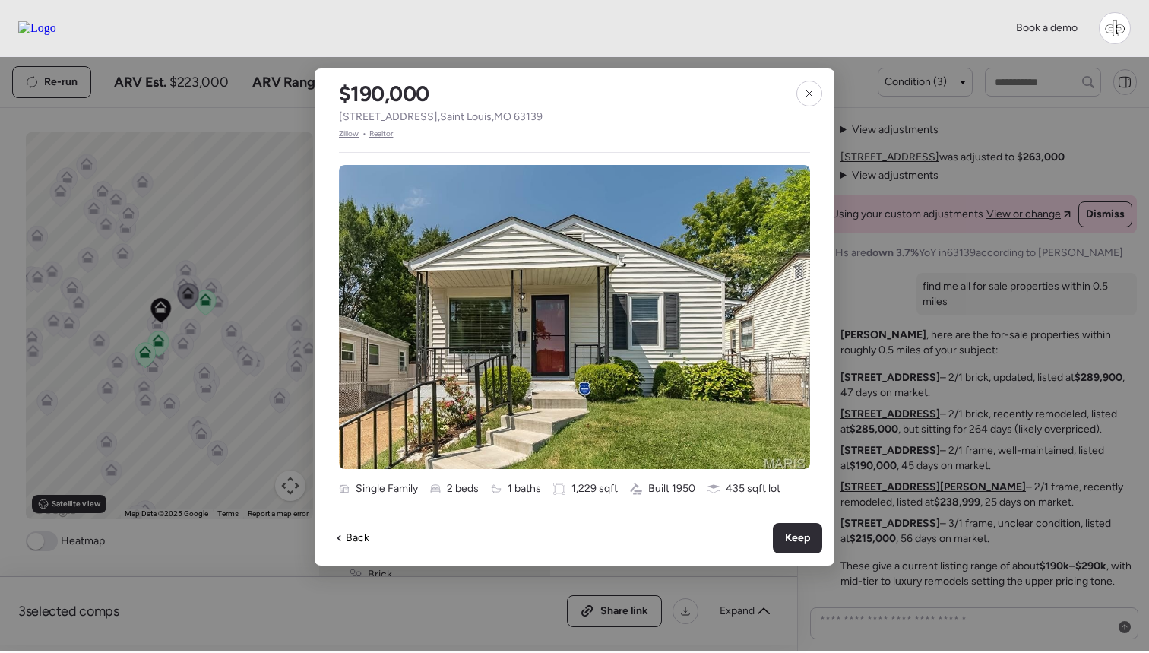
click at [344, 135] on span "Zillow" at bounding box center [349, 134] width 21 height 12
click at [350, 131] on span "Zillow" at bounding box center [349, 134] width 21 height 12
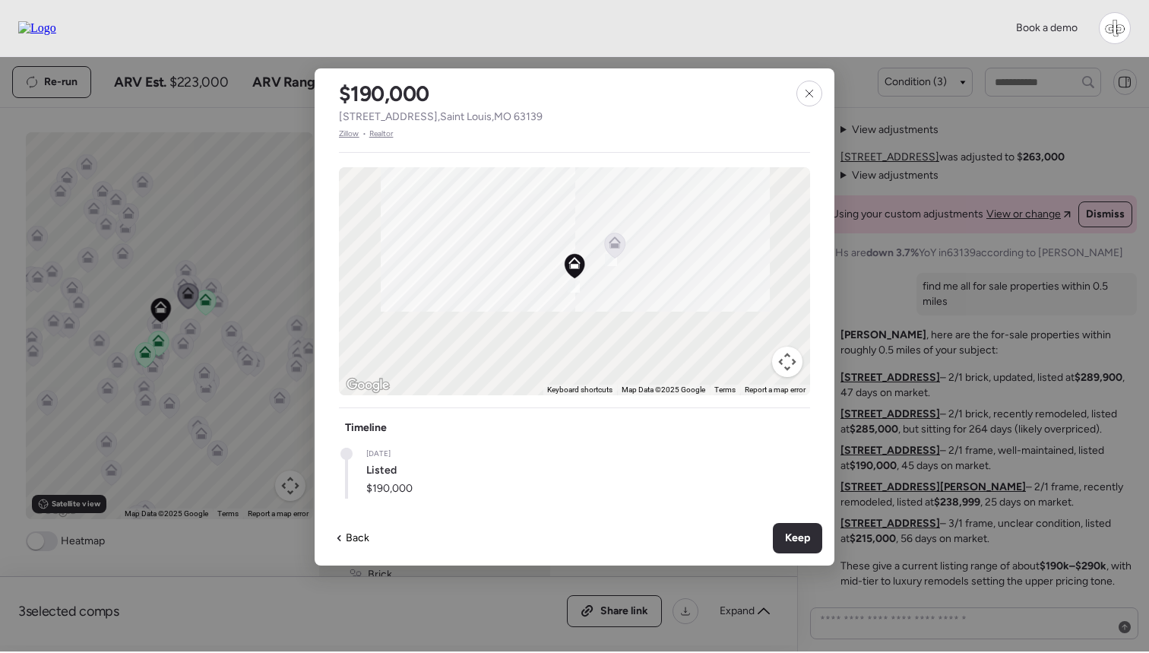
scroll to position [19, 0]
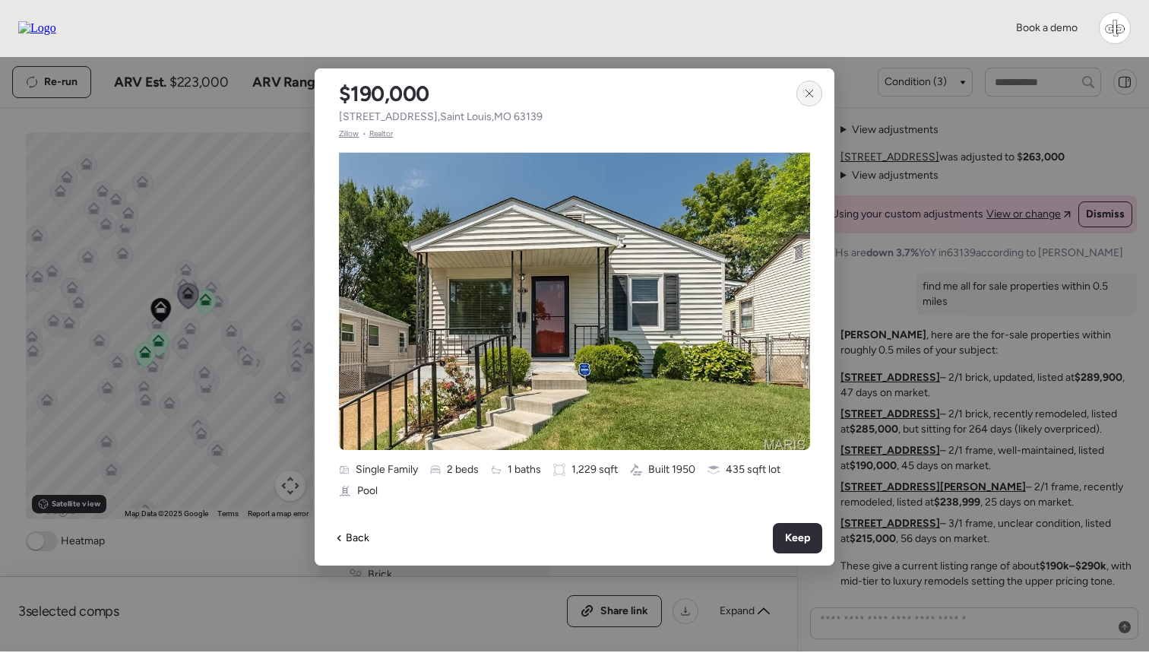
click at [812, 97] on icon at bounding box center [809, 93] width 12 height 12
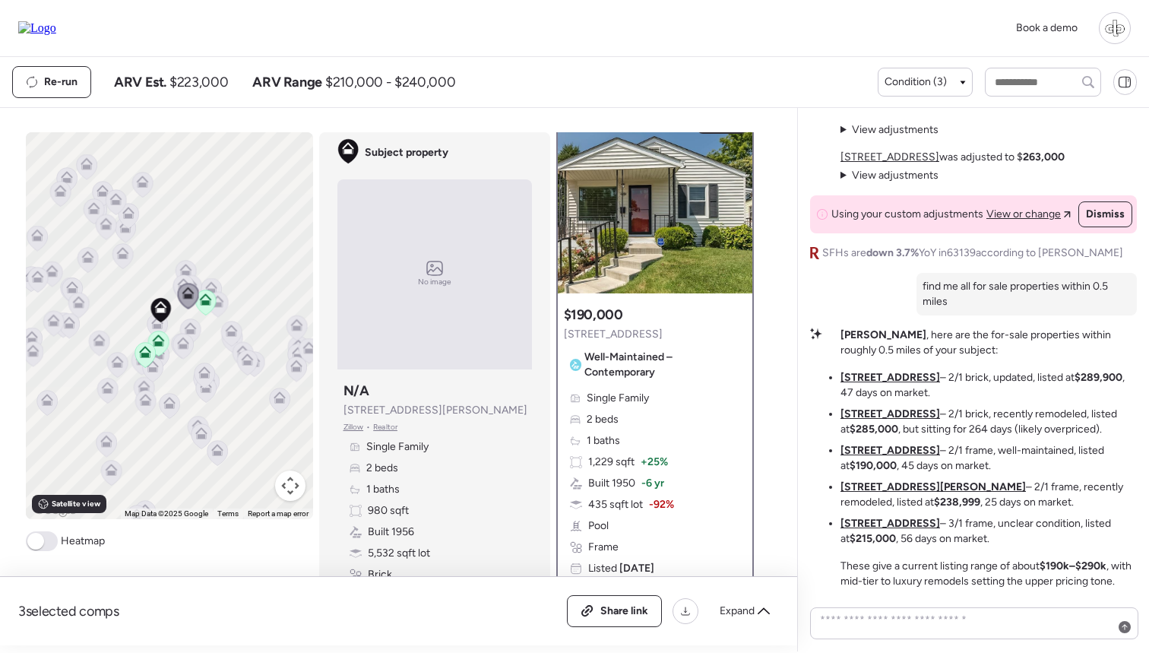
scroll to position [30, 0]
click at [682, 230] on img at bounding box center [655, 199] width 195 height 190
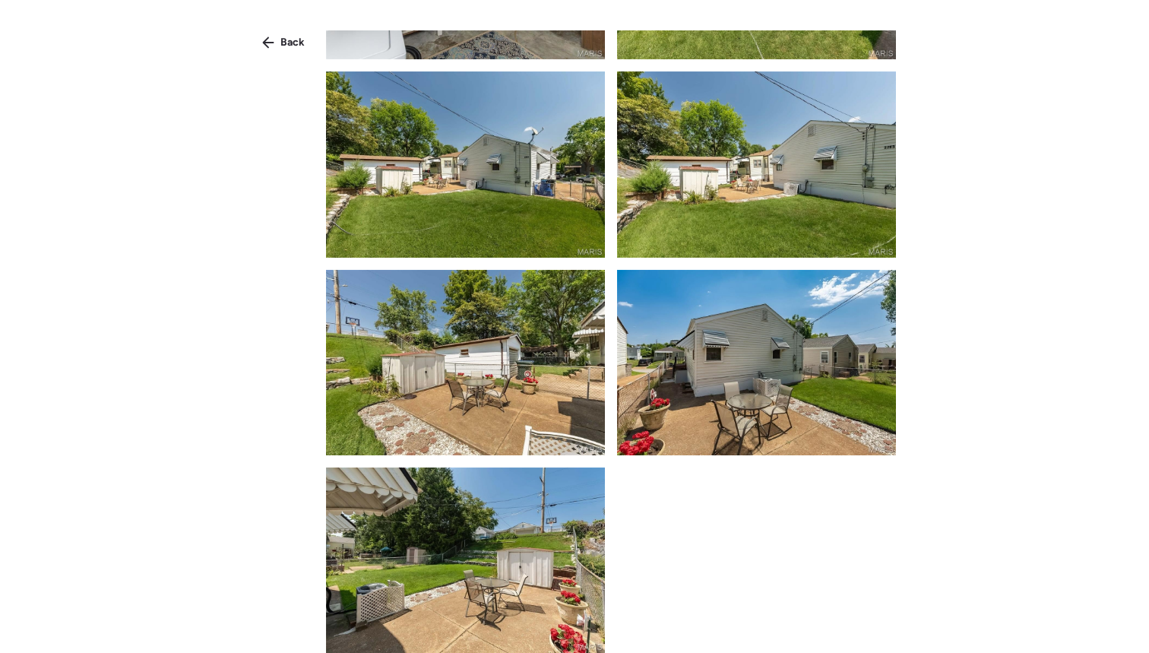
scroll to position [2566, 0]
click at [277, 40] on div "Back" at bounding box center [283, 42] width 61 height 24
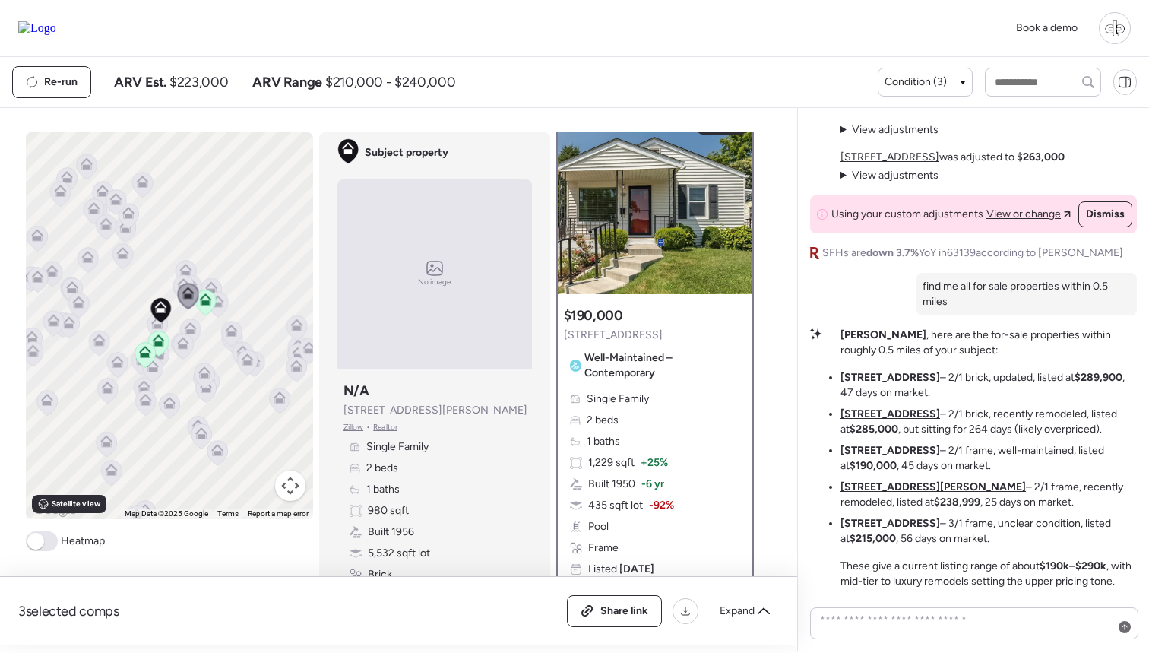
click at [878, 526] on u "[STREET_ADDRESS]" at bounding box center [891, 523] width 100 height 13
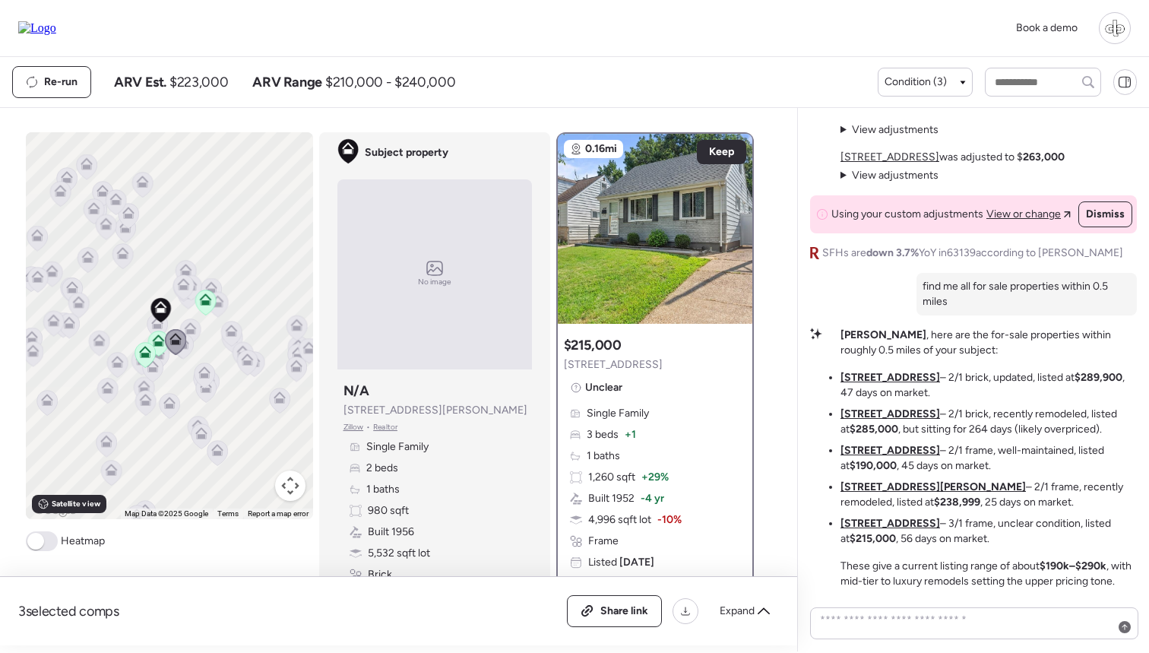
scroll to position [130, 0]
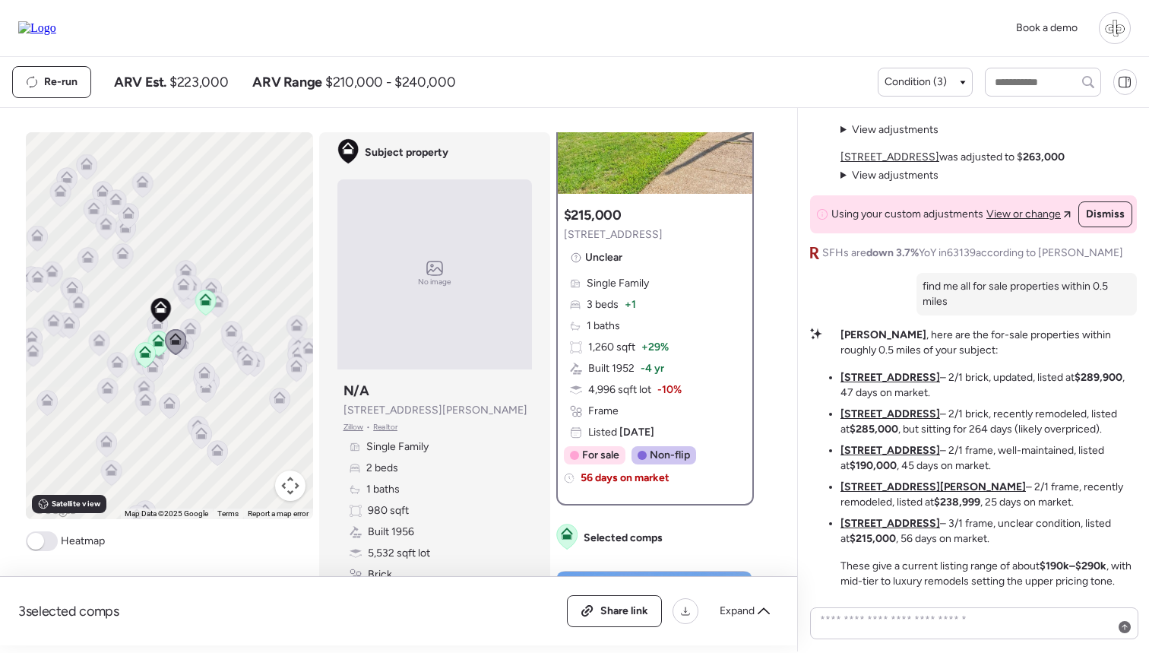
click at [650, 334] on div "Single Family 3 beds + 1 1 baths 1,260 sqft + 29% Built 1952 -4 yr 4,996 sqft l…" at bounding box center [655, 358] width 182 height 164
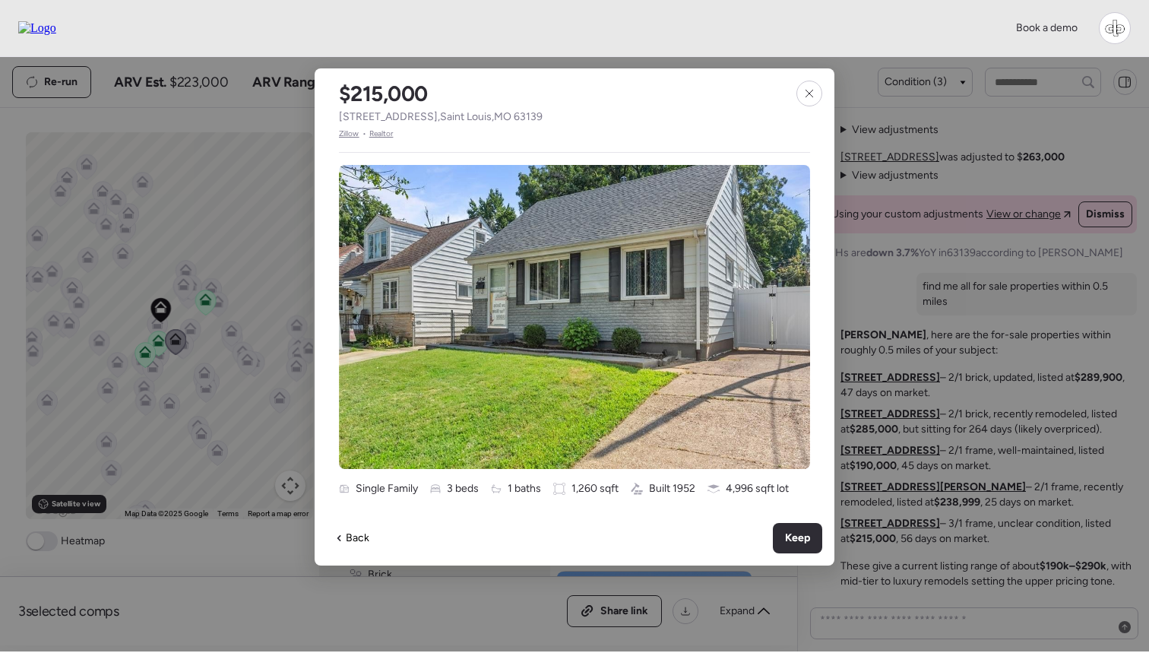
click at [350, 136] on span "Zillow" at bounding box center [349, 134] width 21 height 12
click at [350, 135] on span "Zillow" at bounding box center [349, 134] width 21 height 12
click at [353, 137] on span "Zillow" at bounding box center [349, 134] width 21 height 12
click at [810, 95] on icon at bounding box center [809, 93] width 12 height 12
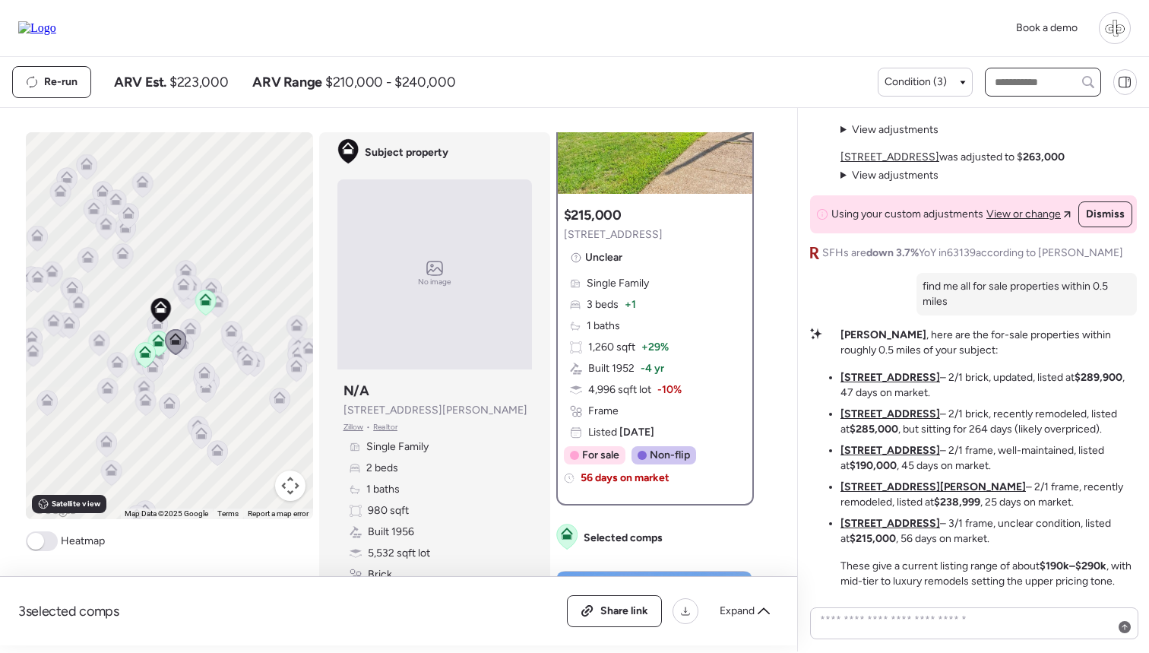
click at [1014, 83] on input "text" at bounding box center [1043, 81] width 103 height 21
type input "****"
click at [1018, 113] on span "[STREET_ADDRESS][PERSON_NAME]" at bounding box center [1043, 118] width 104 height 30
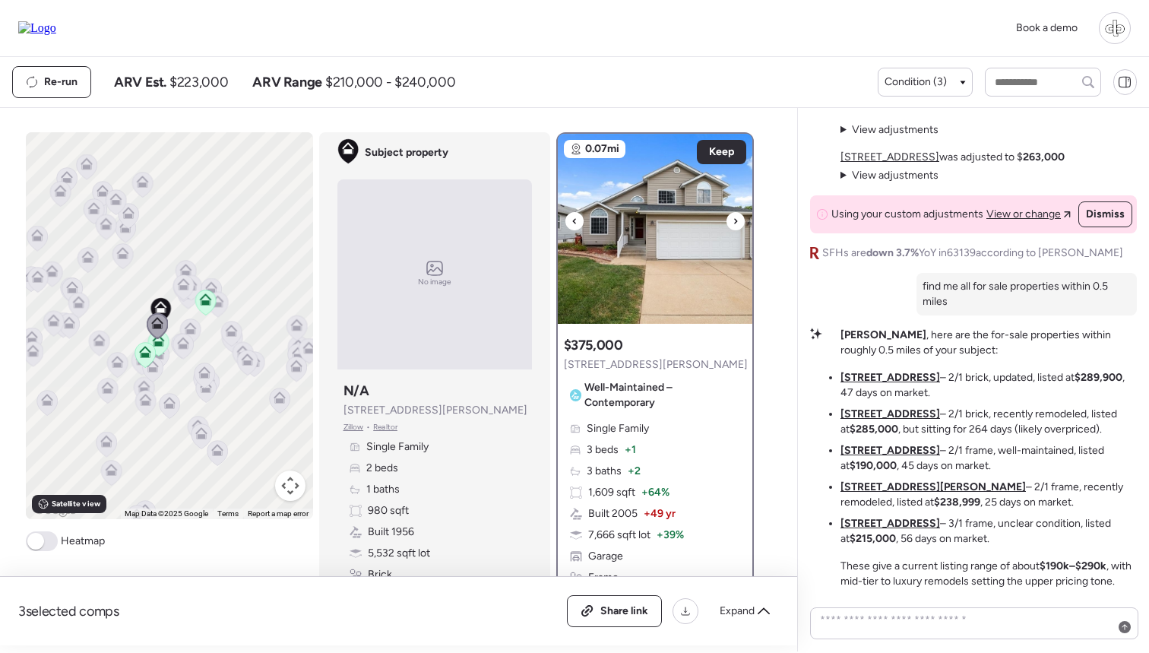
scroll to position [131, 0]
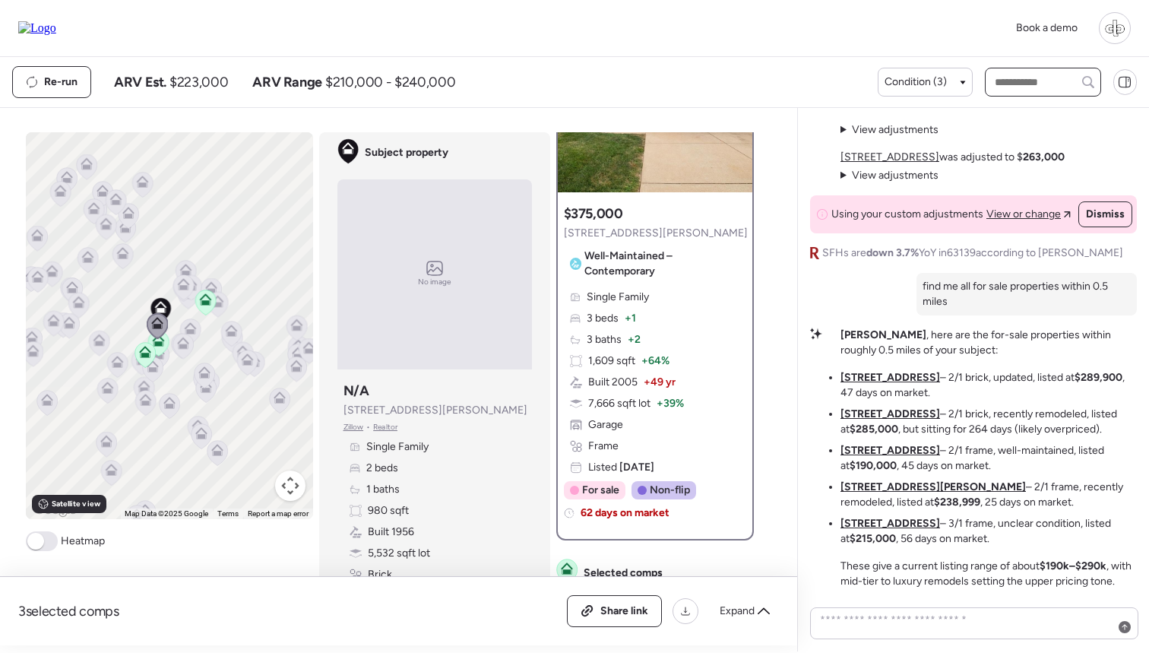
paste input "**********"
click at [1049, 81] on input "text" at bounding box center [1043, 81] width 103 height 21
type input "****"
click at [1036, 111] on span "[STREET_ADDRESS]" at bounding box center [1040, 110] width 99 height 15
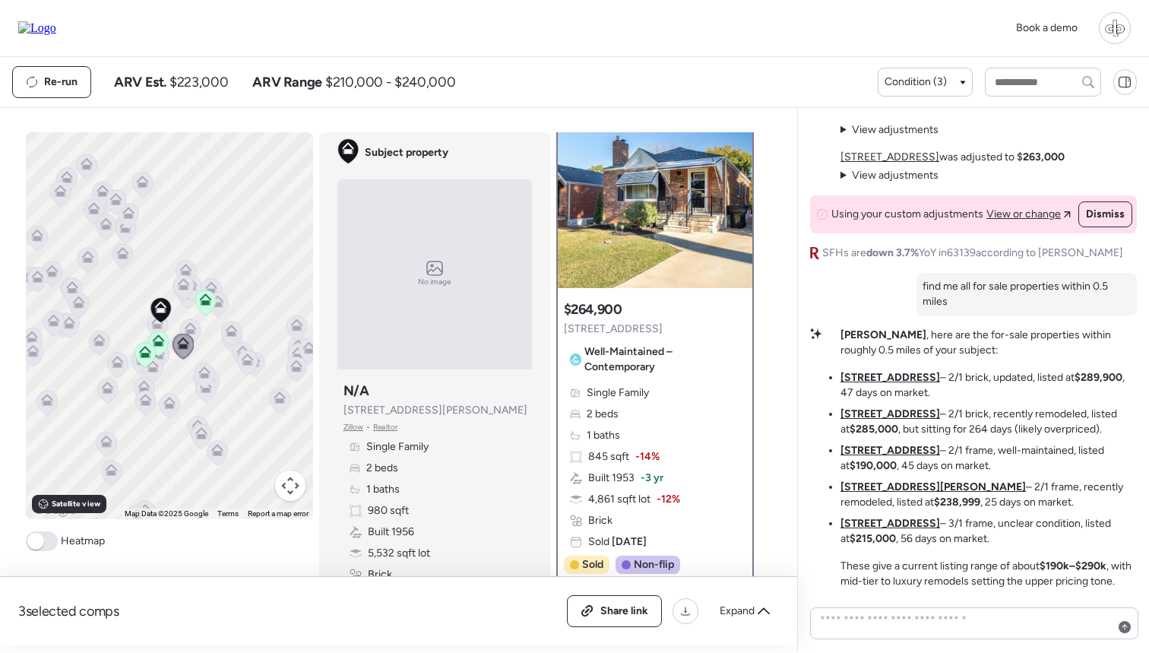
scroll to position [25, 0]
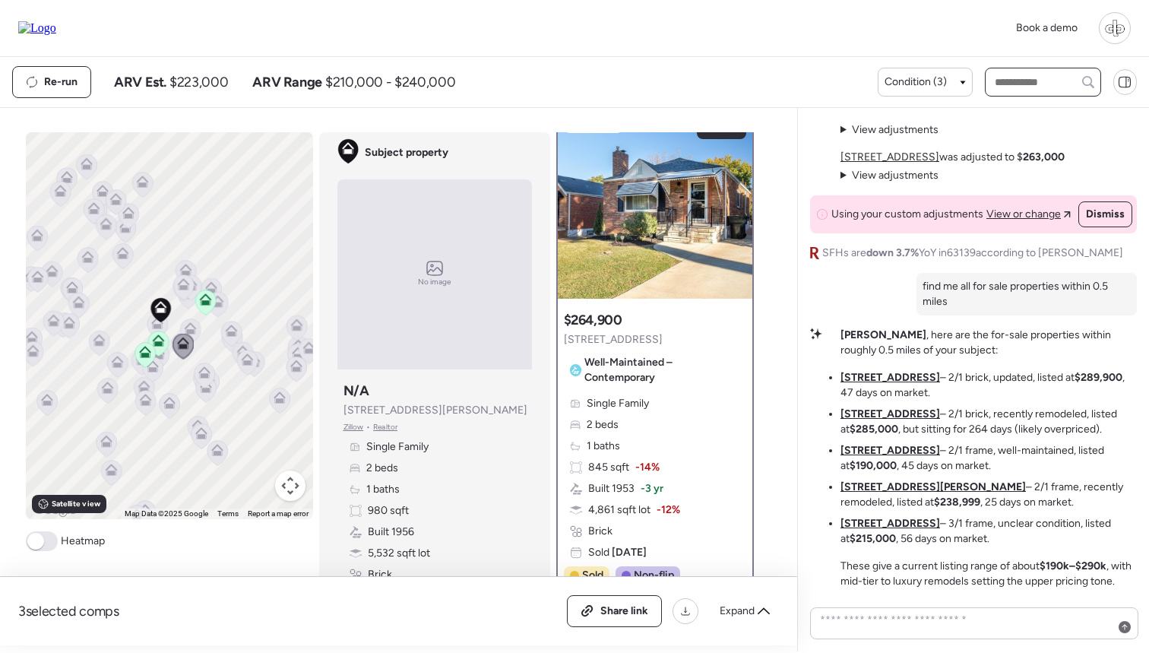
click at [1013, 77] on input "text" at bounding box center [1043, 81] width 103 height 21
paste input "**********"
type input "****"
click at [1026, 104] on span "[STREET_ADDRESS]" at bounding box center [1040, 110] width 99 height 15
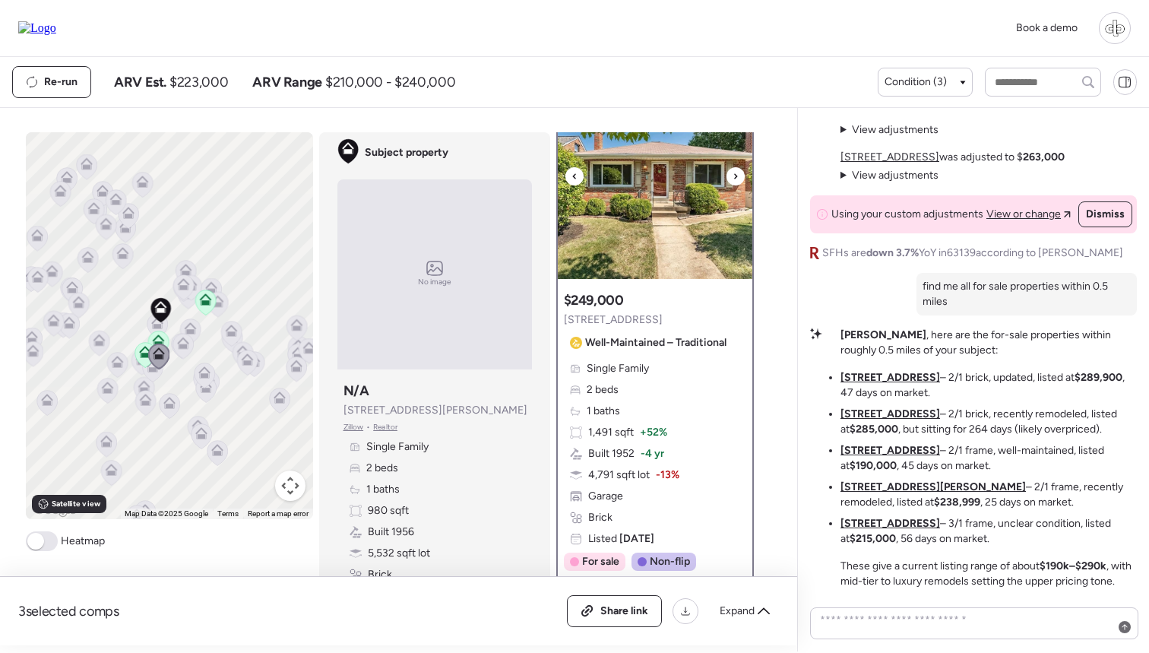
scroll to position [44, 0]
click at [645, 379] on div "Single Family 2 beds 1 baths 1,491 sqft + 52% Built 1952 -4 yr 4,791 sqft lot -…" at bounding box center [655, 454] width 182 height 185
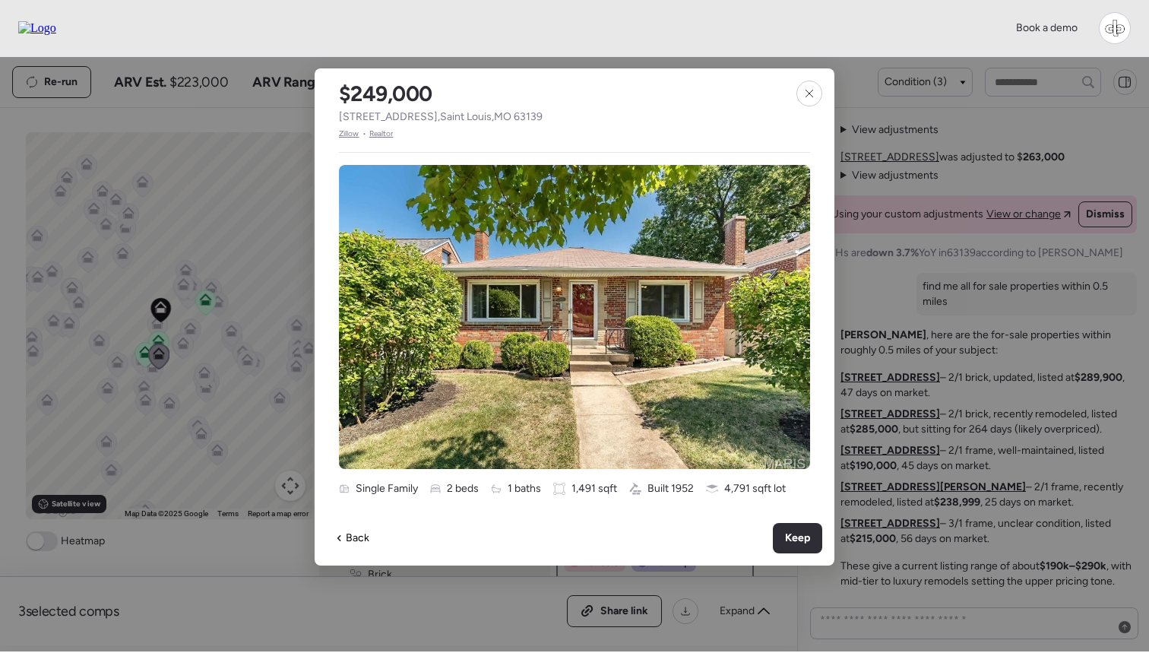
click at [349, 133] on span "Zillow" at bounding box center [349, 134] width 21 height 12
click at [818, 94] on div at bounding box center [809, 94] width 26 height 26
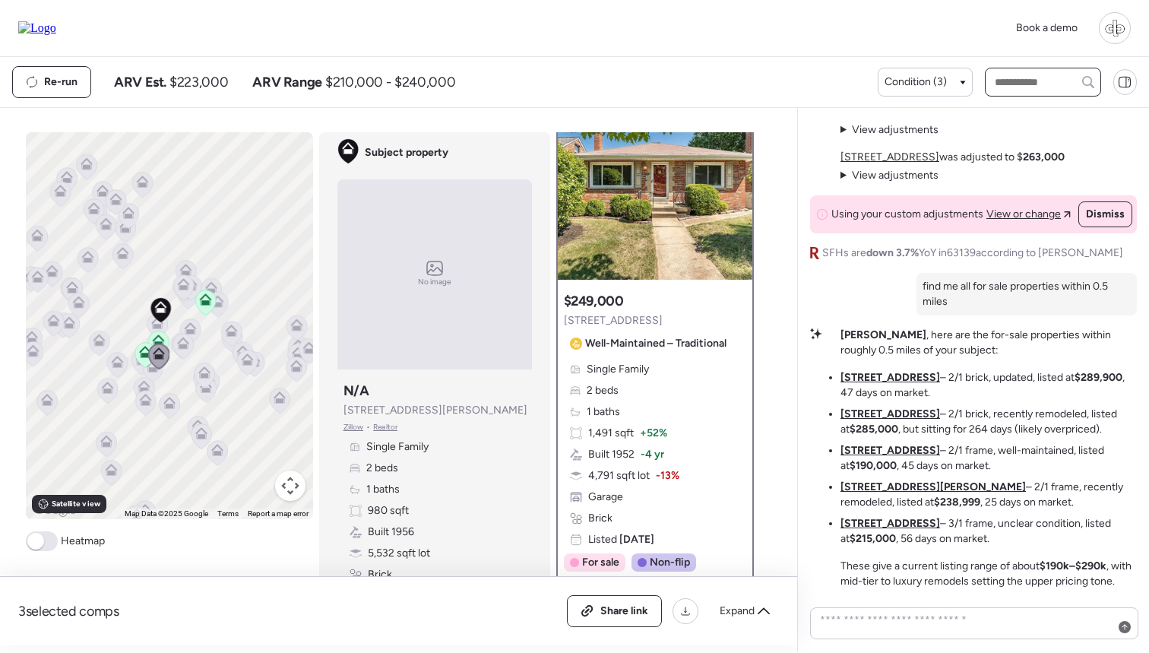
click at [1040, 82] on input "text" at bounding box center [1043, 81] width 103 height 21
paste input "*******"
type input "*******"
click at [1029, 118] on span "[STREET_ADDRESS]" at bounding box center [1040, 110] width 99 height 15
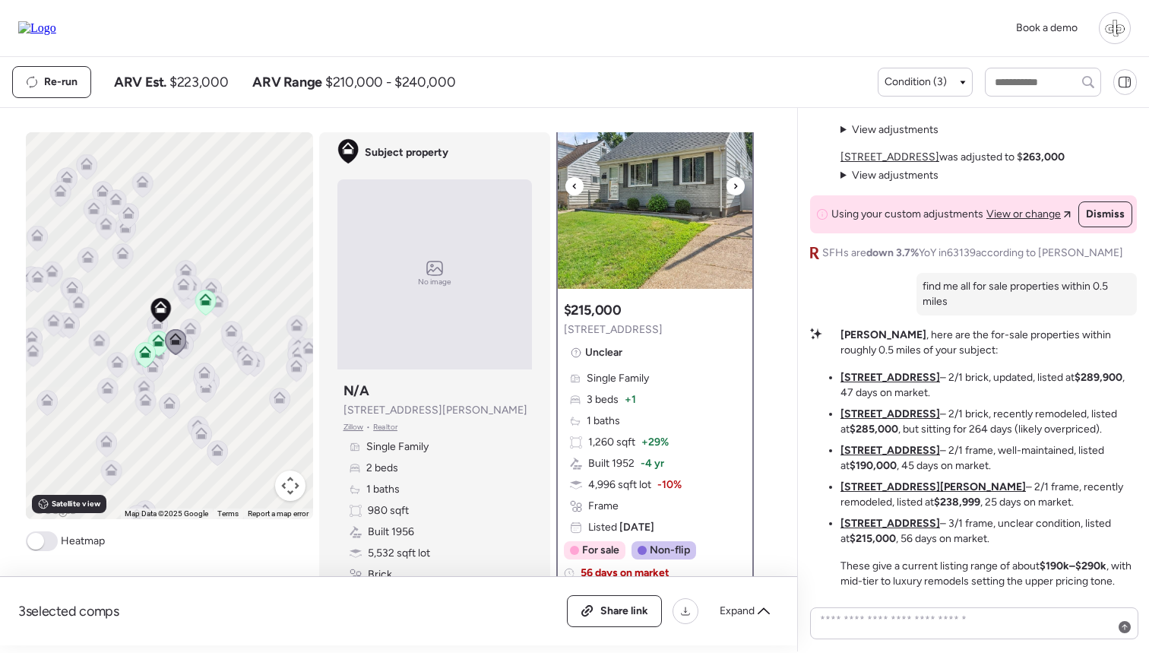
scroll to position [49, 0]
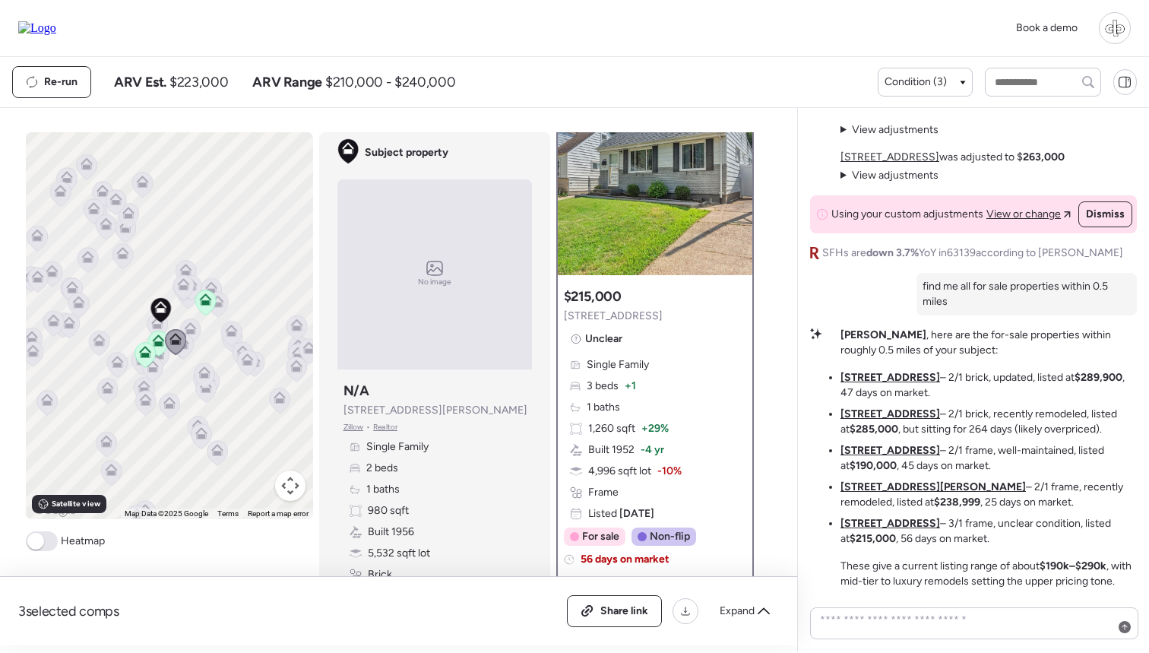
click at [671, 428] on div "Single Family 3 beds + 1 1 baths 1,260 sqft + 29% Built 1952 -4 yr 4,996 sqft l…" at bounding box center [655, 439] width 182 height 164
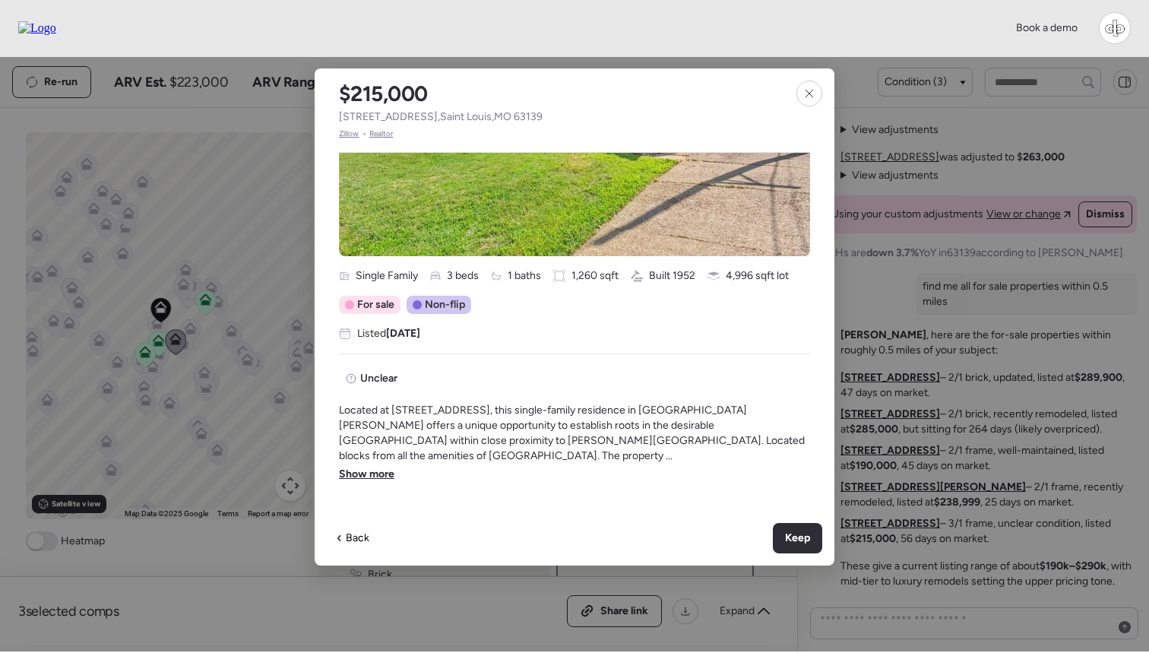
scroll to position [261, 0]
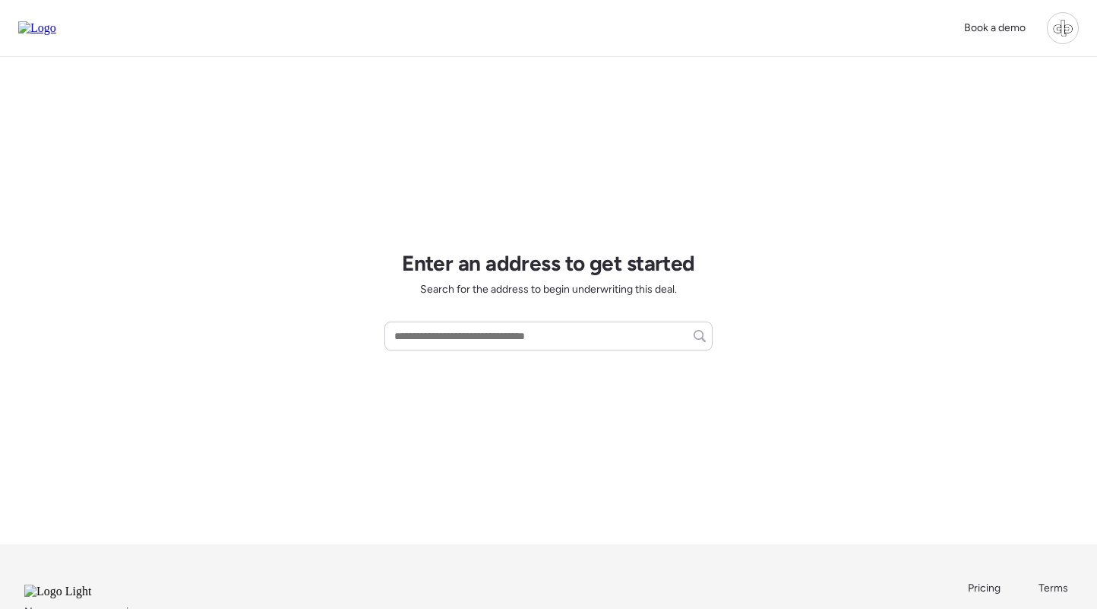
click at [1062, 30] on div at bounding box center [1063, 28] width 32 height 32
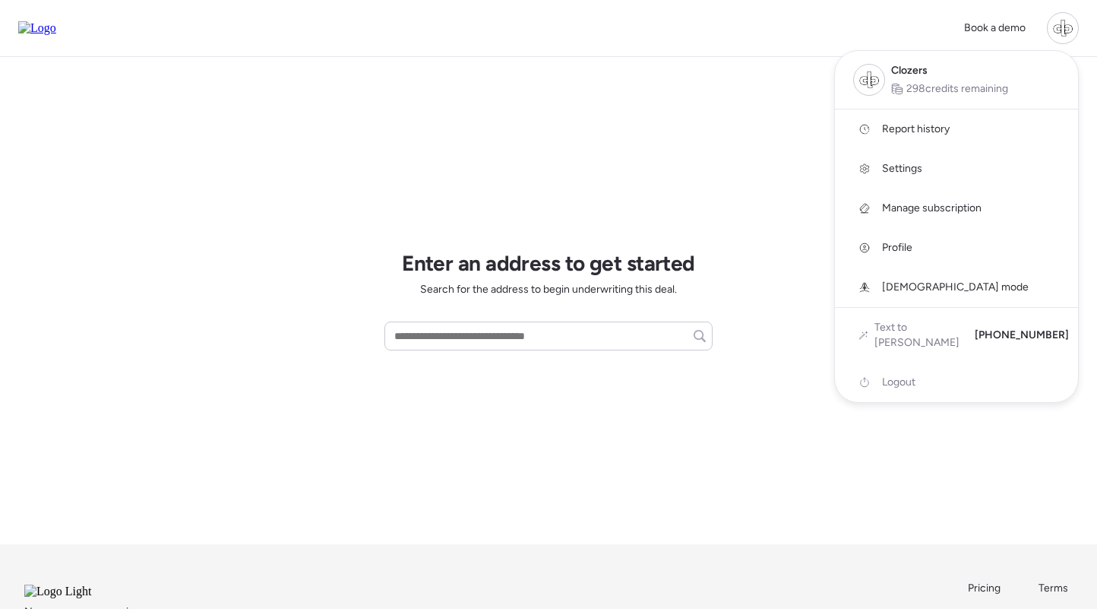
click at [938, 126] on span "Report history" at bounding box center [916, 129] width 68 height 15
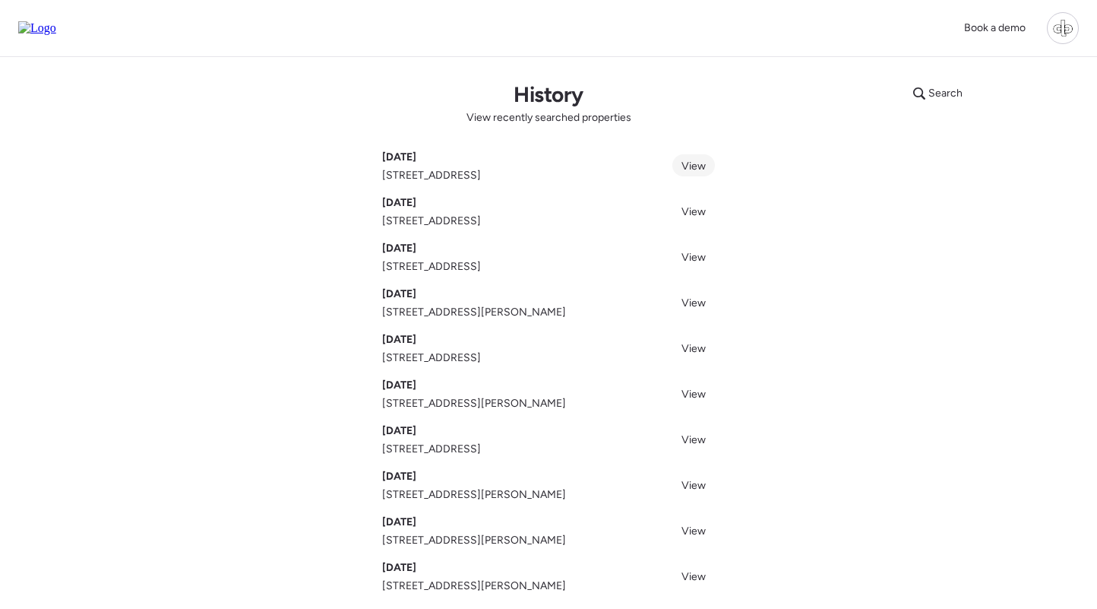
click at [695, 157] on link "View" at bounding box center [694, 165] width 43 height 22
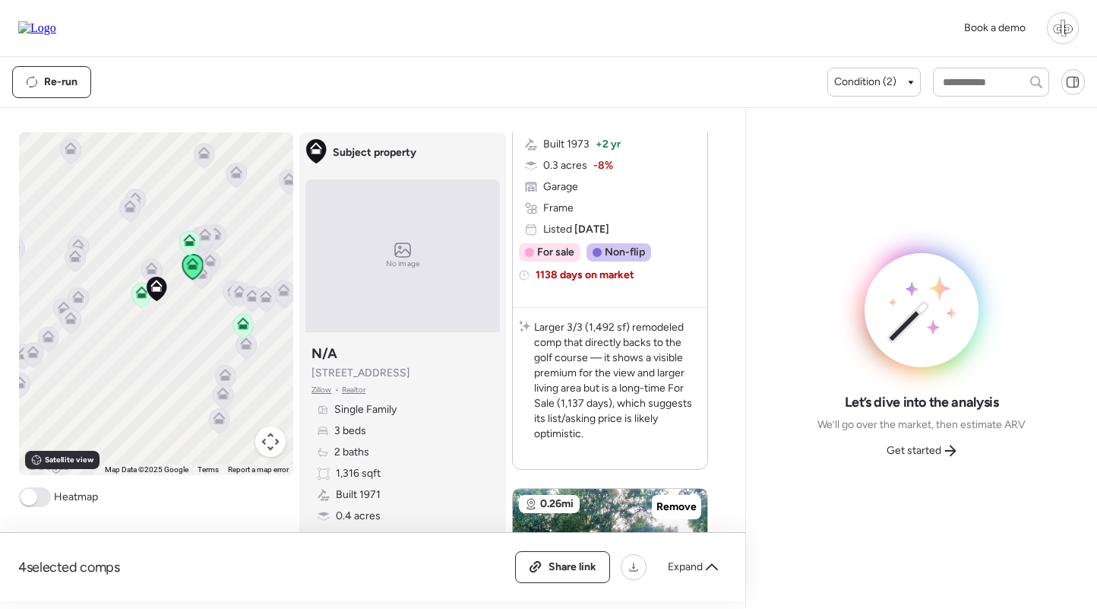
scroll to position [183, 0]
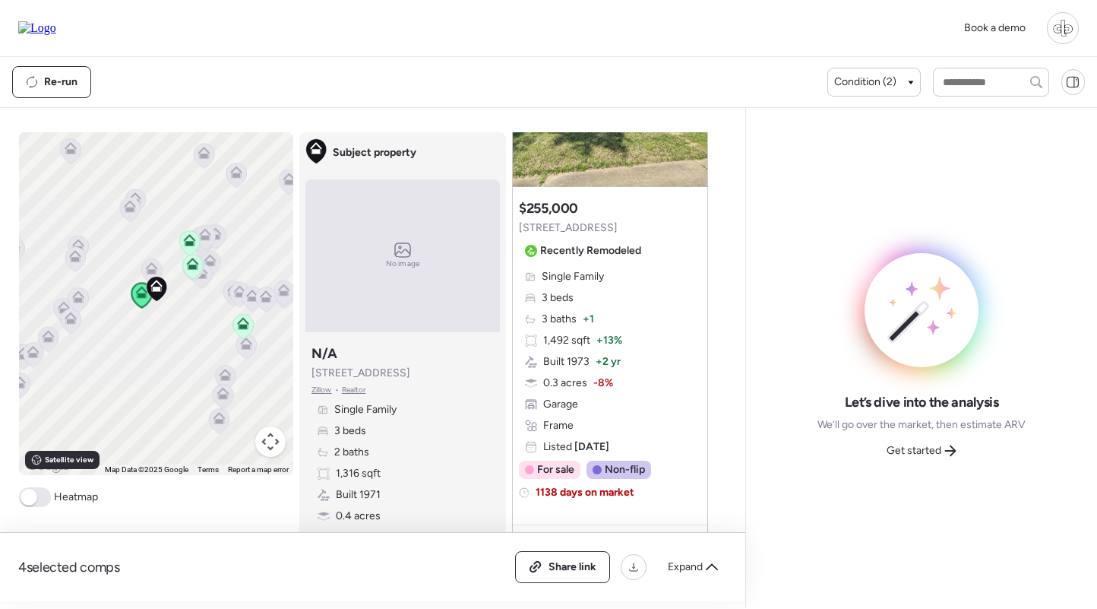
click at [612, 163] on img at bounding box center [610, 92] width 195 height 190
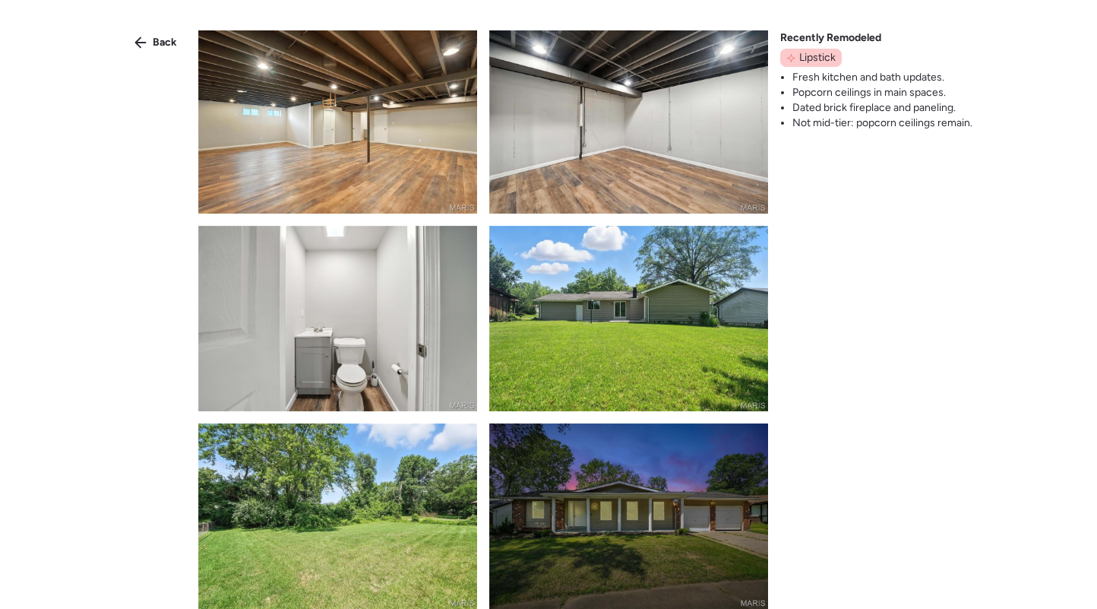
scroll to position [992, 0]
drag, startPoint x: 155, startPoint y: 52, endPoint x: 202, endPoint y: 83, distance: 56.5
click at [155, 52] on div "Back" at bounding box center [155, 42] width 61 height 24
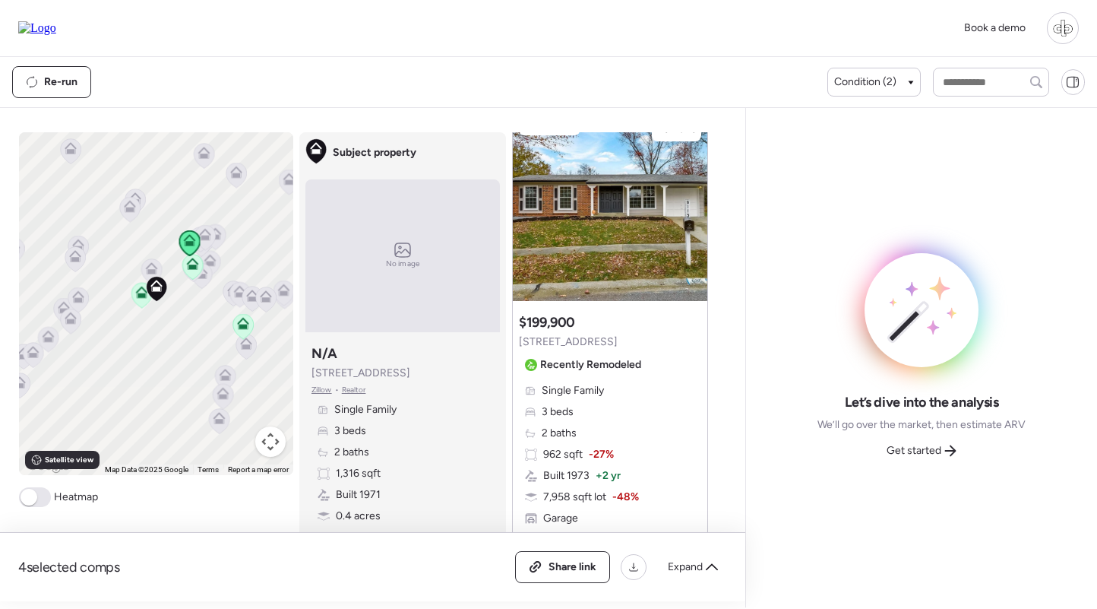
scroll to position [1471, 0]
click at [603, 188] on img at bounding box center [610, 207] width 195 height 190
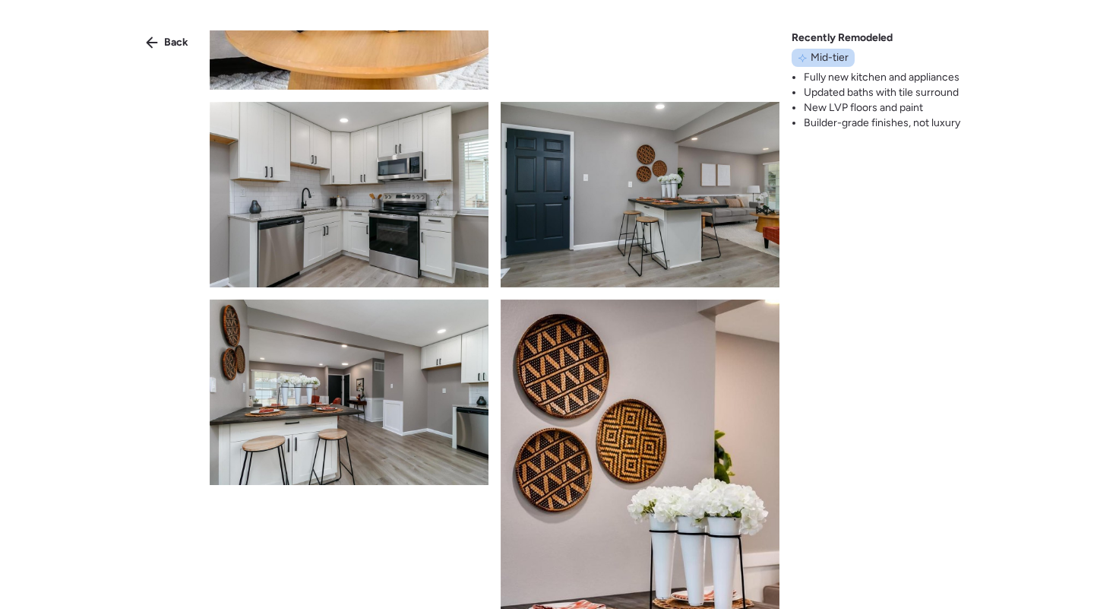
scroll to position [1535, 0]
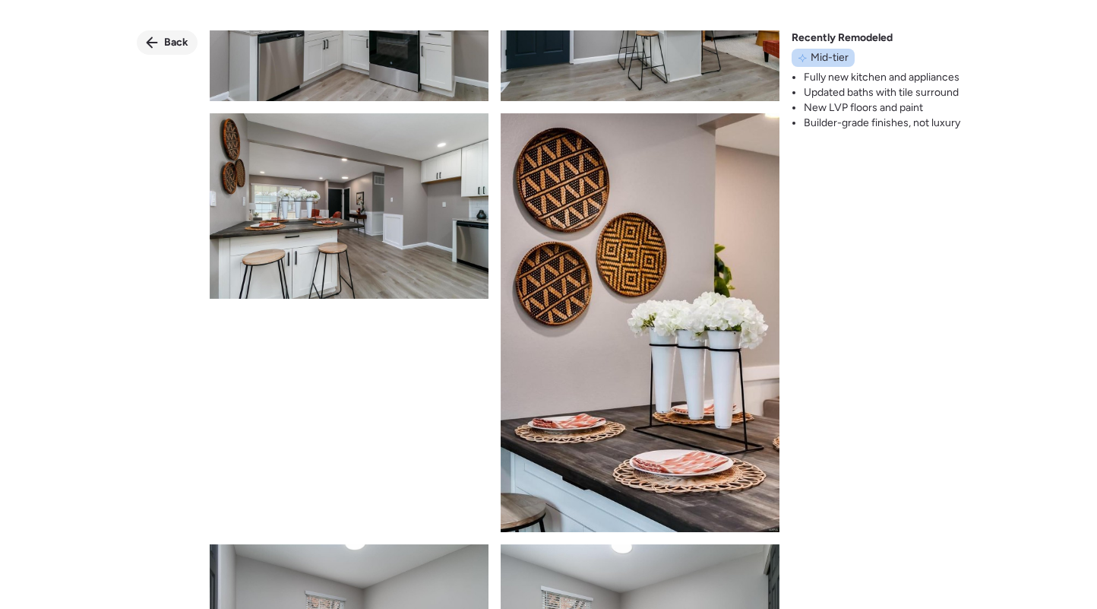
click at [175, 40] on span "Back" at bounding box center [176, 42] width 24 height 15
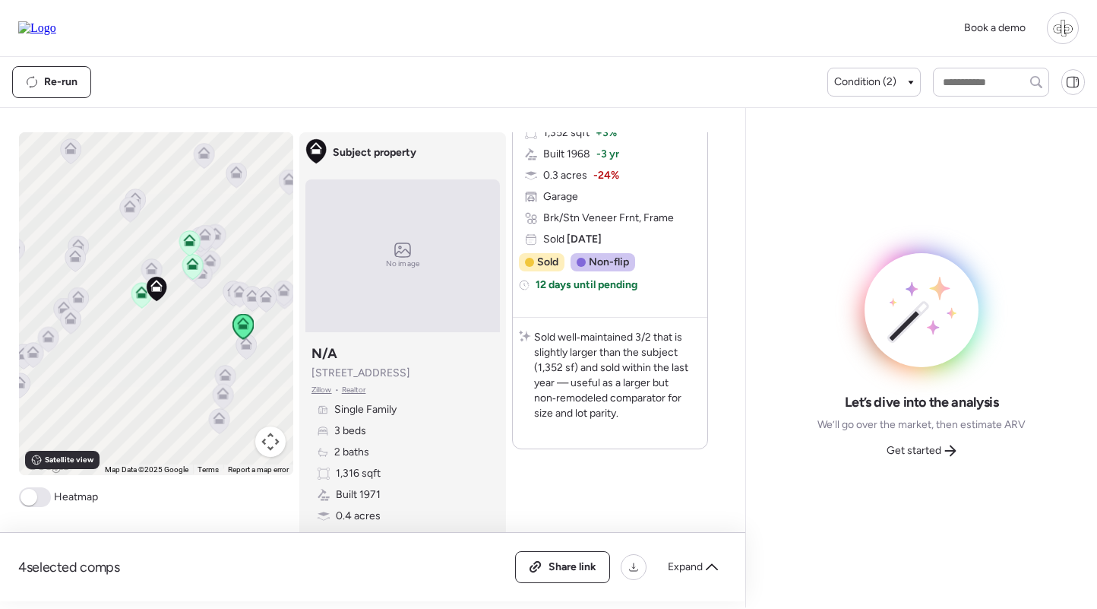
scroll to position [2463, 0]
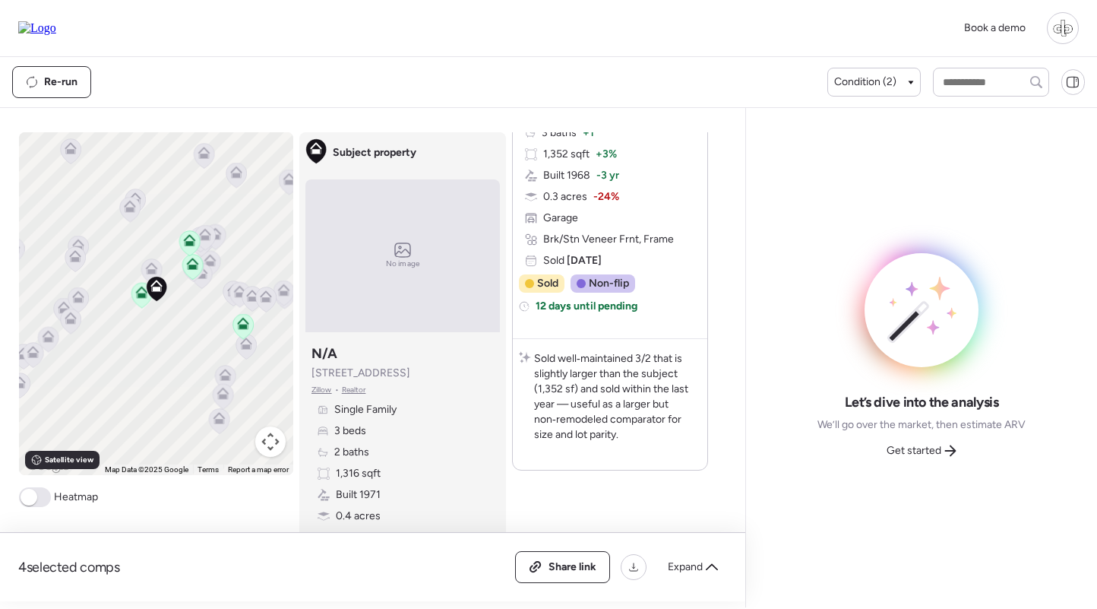
click at [155, 268] on icon at bounding box center [150, 265] width 11 height 7
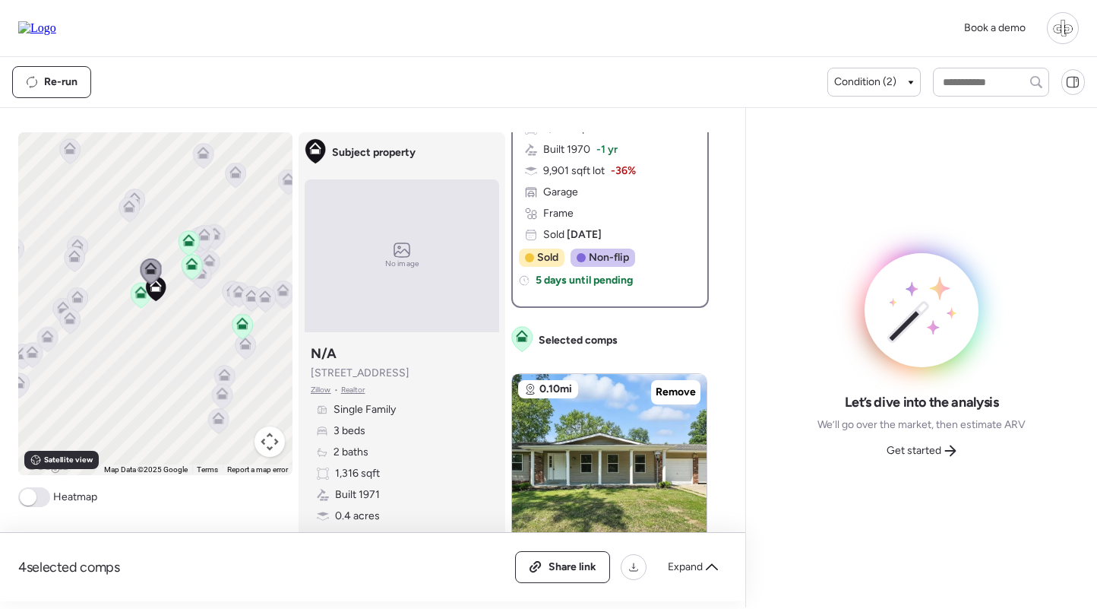
scroll to position [0, 0]
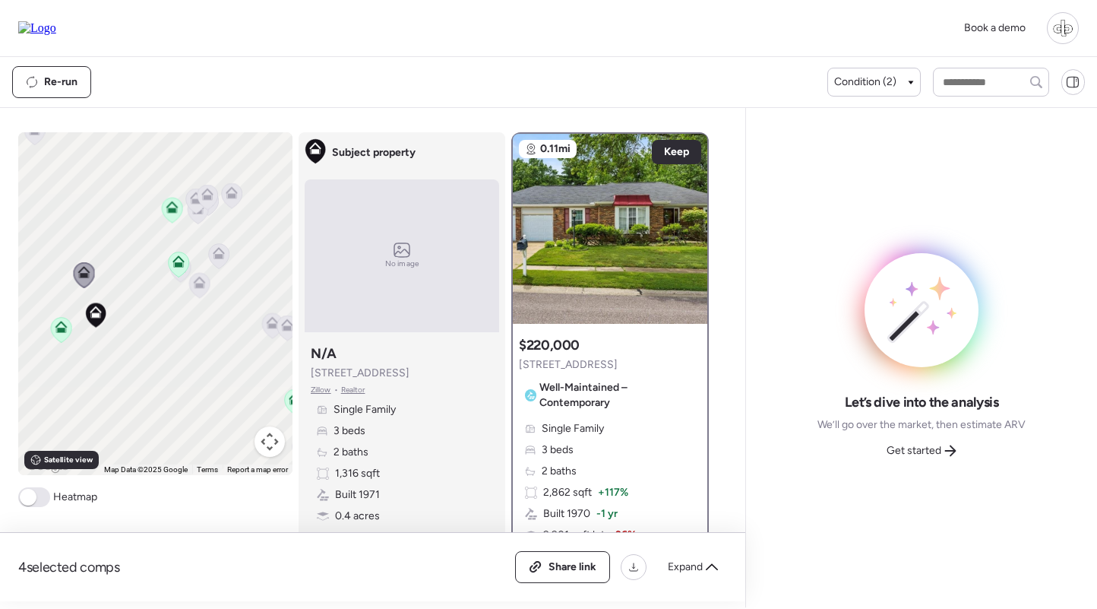
click at [201, 285] on icon at bounding box center [199, 285] width 10 height 5
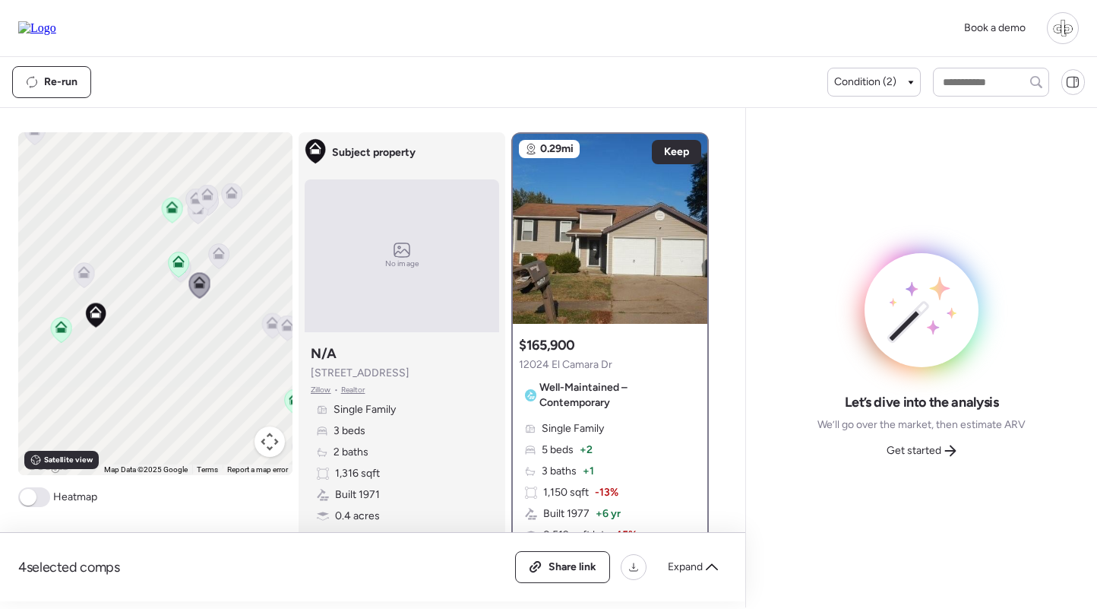
click at [218, 252] on icon at bounding box center [219, 253] width 12 height 12
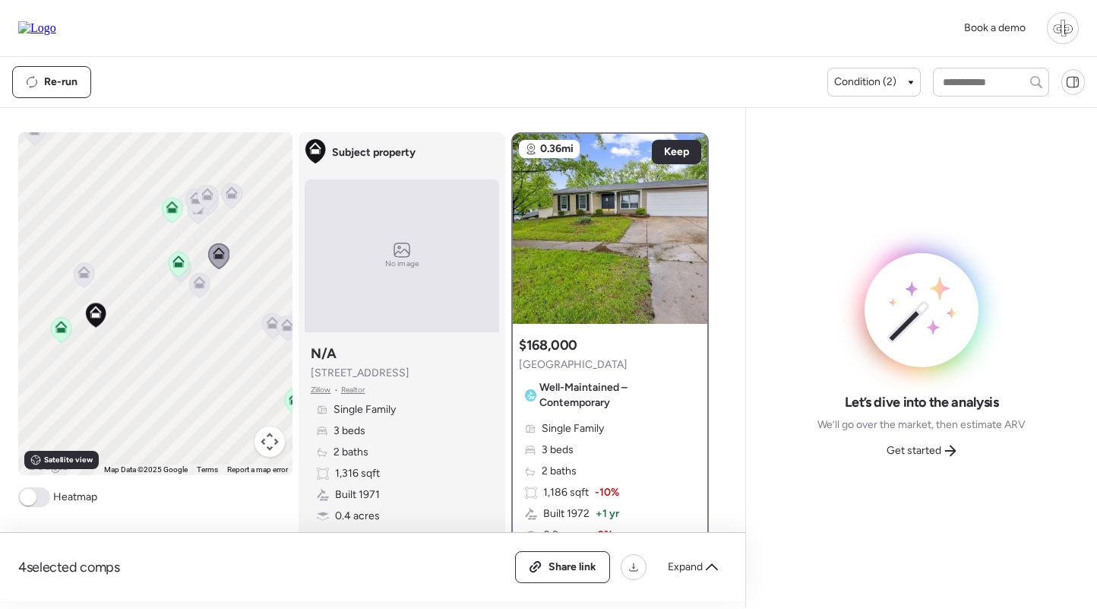
click at [480, 416] on div "Single Family 3 beds 2 baths 1,316 sqft Built 1971 0.4 acres Garage" at bounding box center [402, 482] width 182 height 161
click at [315, 398] on div "Subject property N/A 11984 Jamesborough Dr Zillow • Realtor Single Family 3 bed…" at bounding box center [402, 453] width 195 height 231
click at [317, 395] on span "Zillow" at bounding box center [321, 390] width 21 height 12
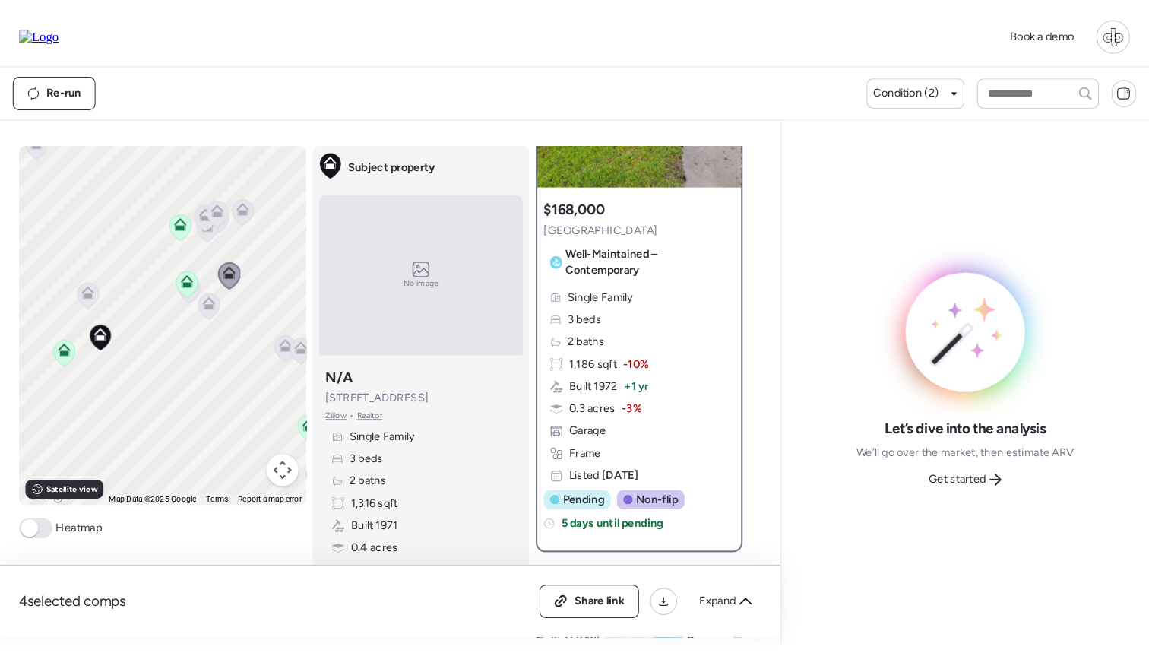
scroll to position [151, 0]
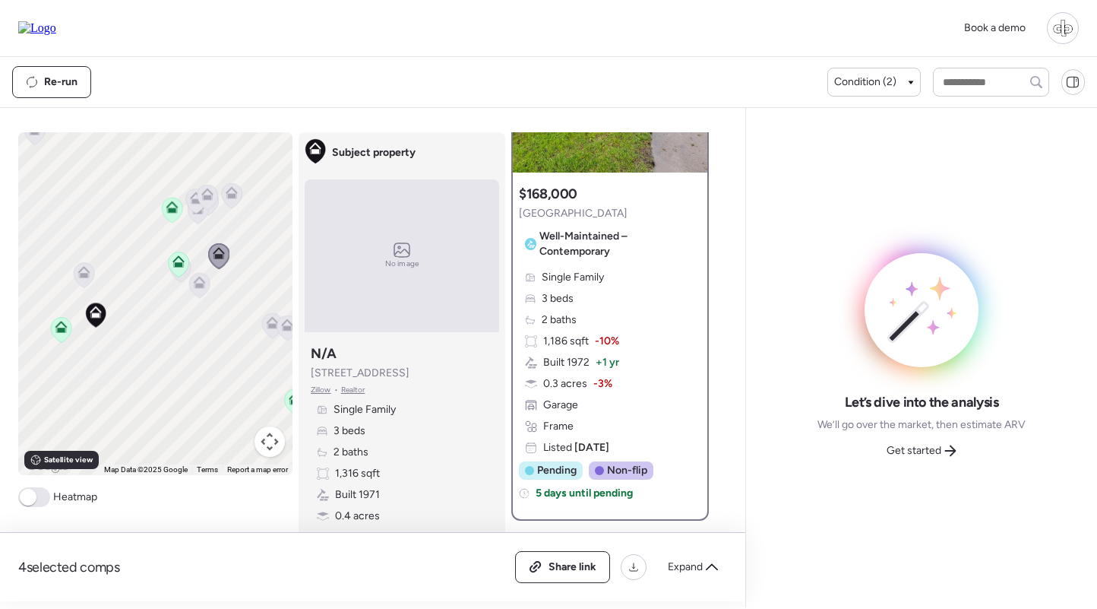
click at [606, 328] on div "Single Family 3 beds 2 baths 1,186 sqft -10% Built 1972 + 1 yr 0.3 acres -3% Ga…" at bounding box center [610, 362] width 182 height 185
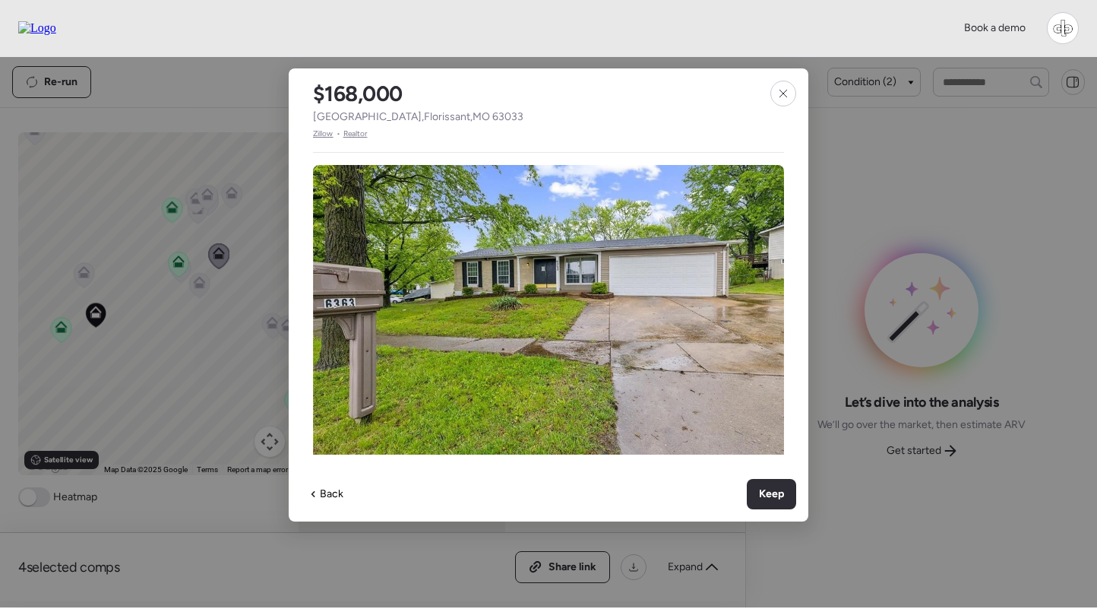
click at [326, 135] on span "Zillow" at bounding box center [323, 134] width 21 height 12
click at [785, 91] on icon at bounding box center [783, 93] width 12 height 12
